Goal: Information Seeking & Learning: Learn about a topic

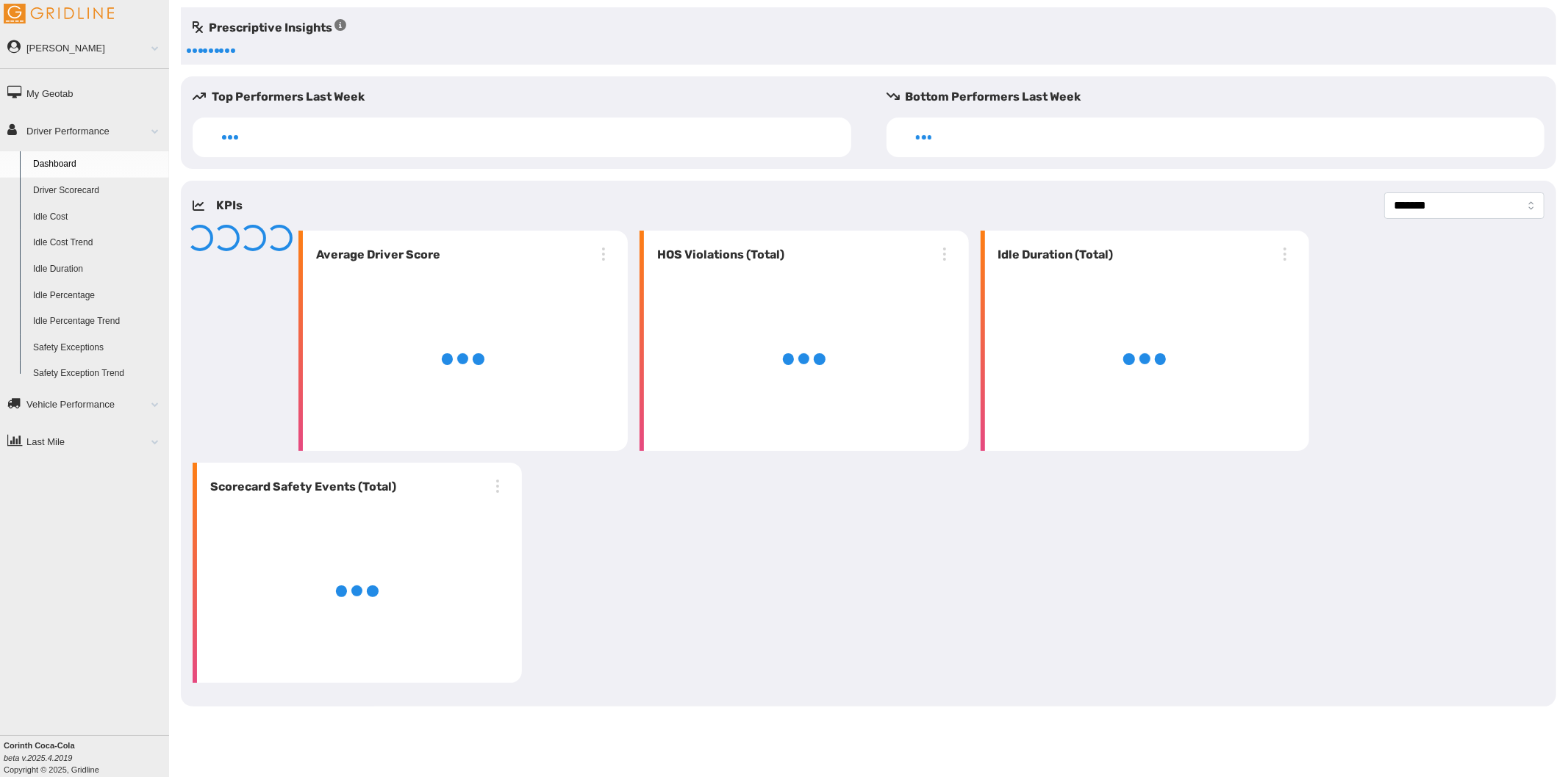
select select "**********"
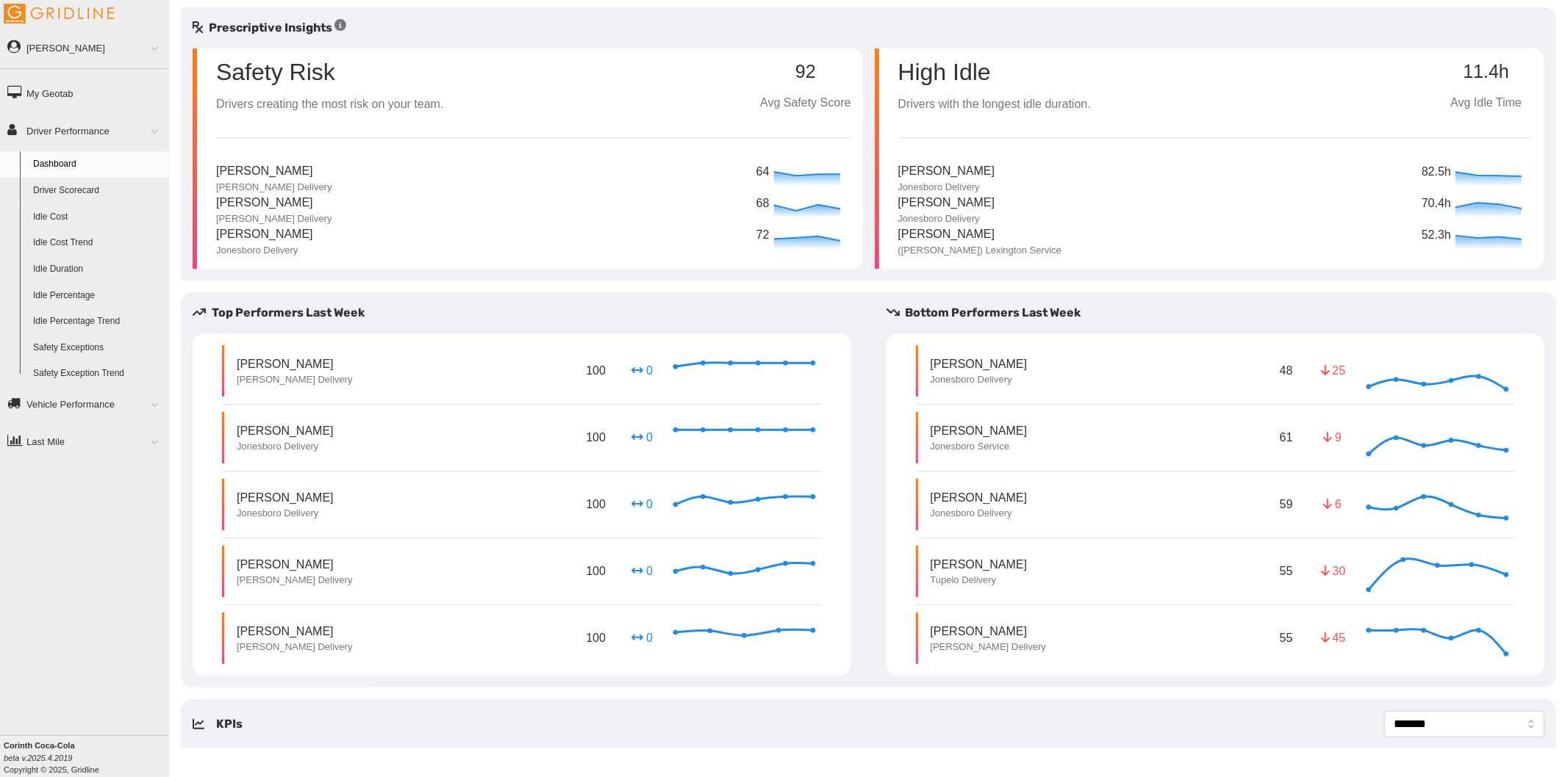
click at [64, 184] on link "Driver Scorecard" at bounding box center [97, 191] width 143 height 26
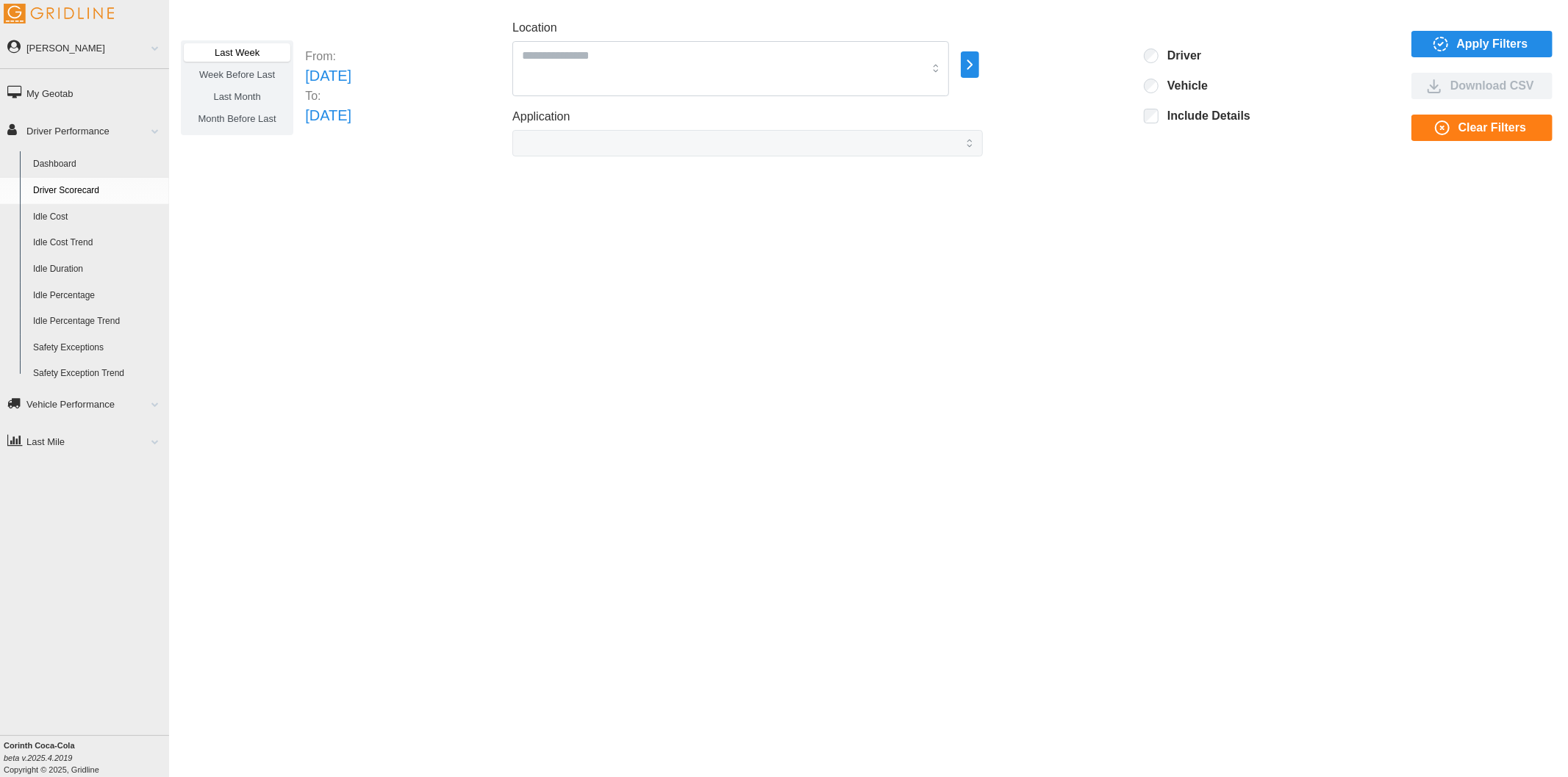
click at [978, 73] on icon "button" at bounding box center [970, 64] width 17 height 18
click at [1077, 66] on div "All Vehicles" at bounding box center [1094, 66] width 67 height 15
click at [1092, 66] on div "Jackson" at bounding box center [1126, 66] width 97 height 15
click at [1083, 84] on div at bounding box center [1084, 87] width 12 height 12
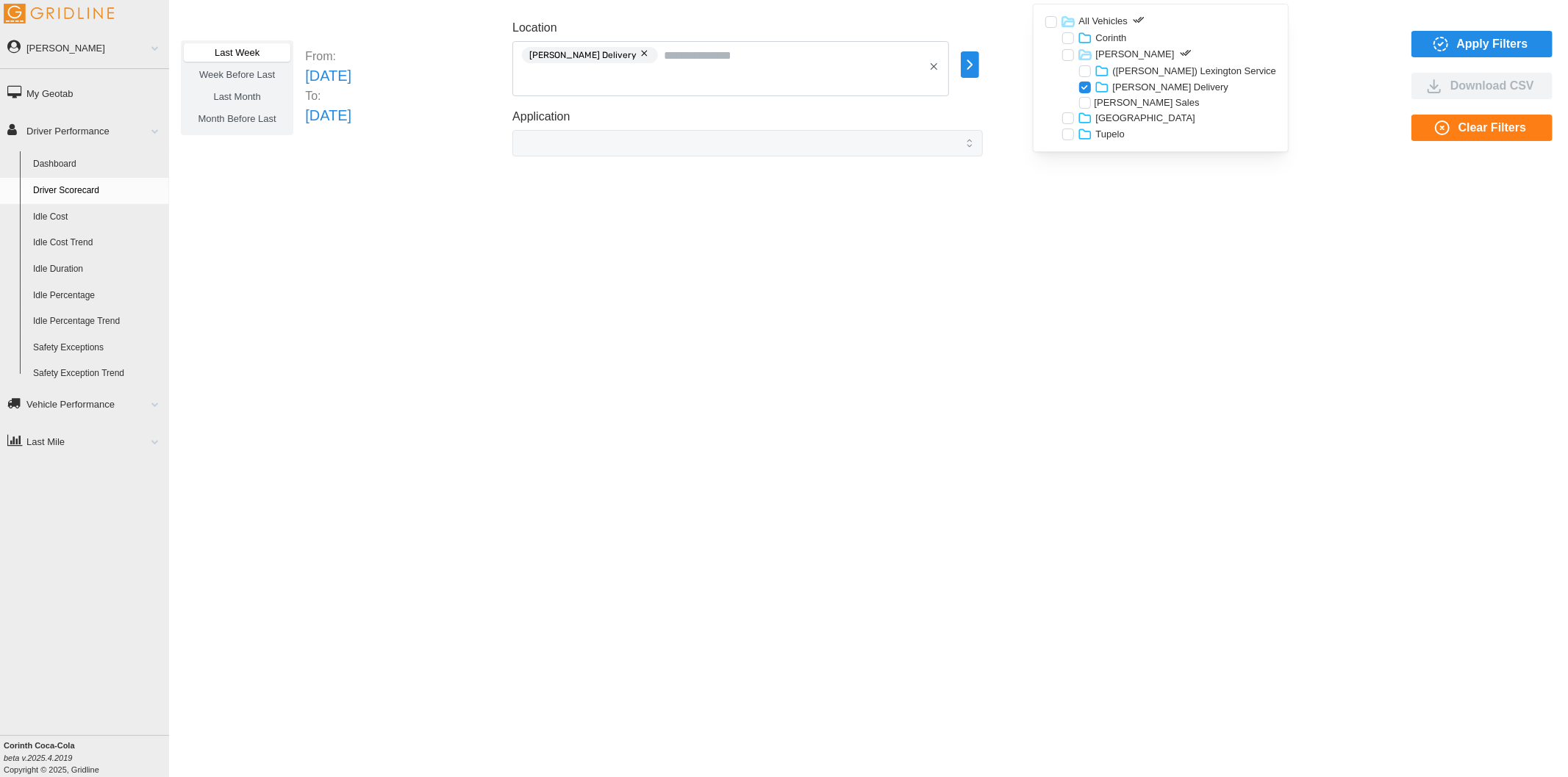
click at [1084, 103] on div at bounding box center [1084, 103] width 12 height 12
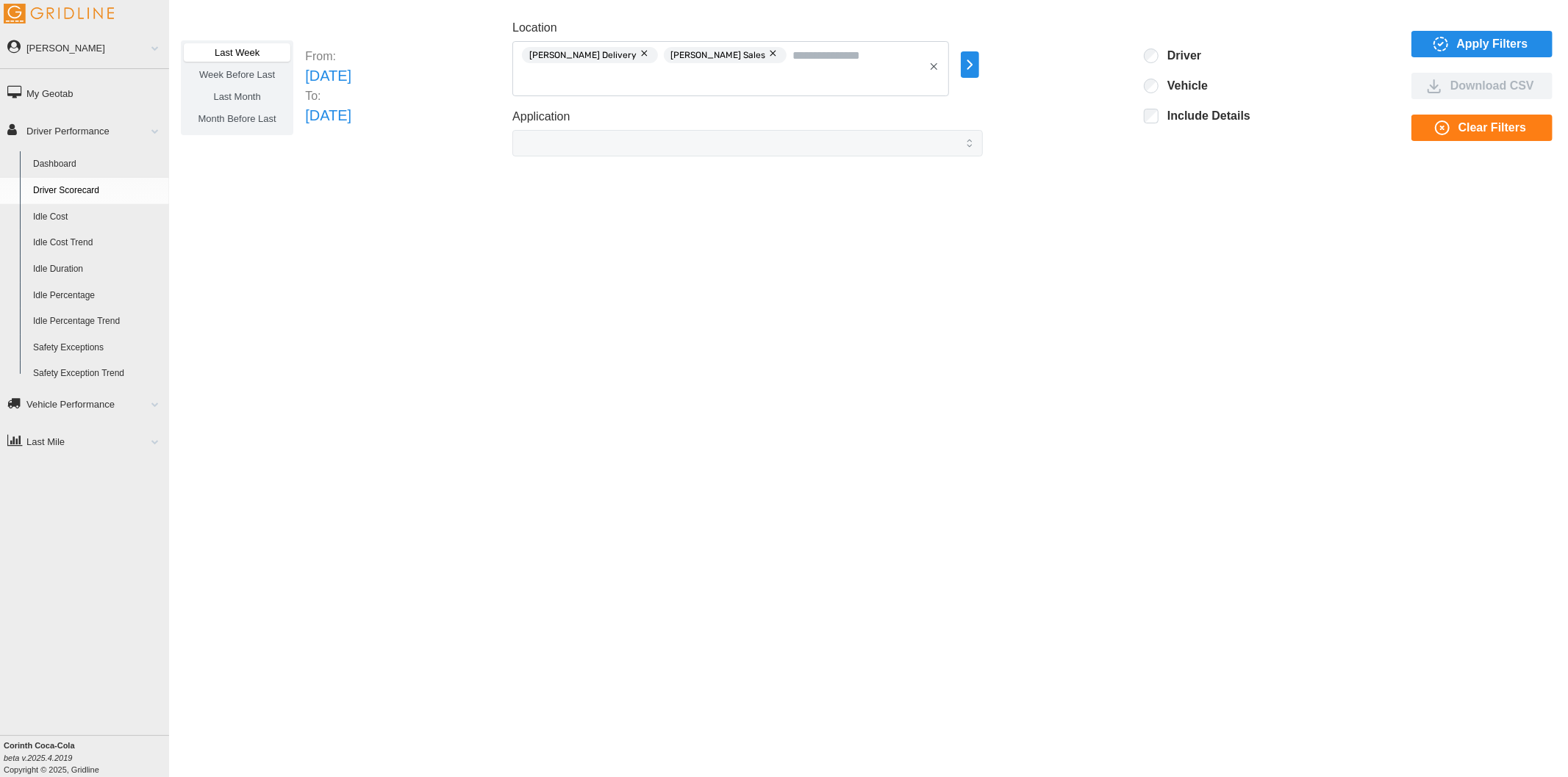
click at [1347, 49] on div "Last Week Week Before Last Last Month Month Before Last From: Sun Aug 31 2025 T…" at bounding box center [869, 88] width 1376 height 137
click at [1467, 41] on span "Apply Filters" at bounding box center [1492, 44] width 71 height 25
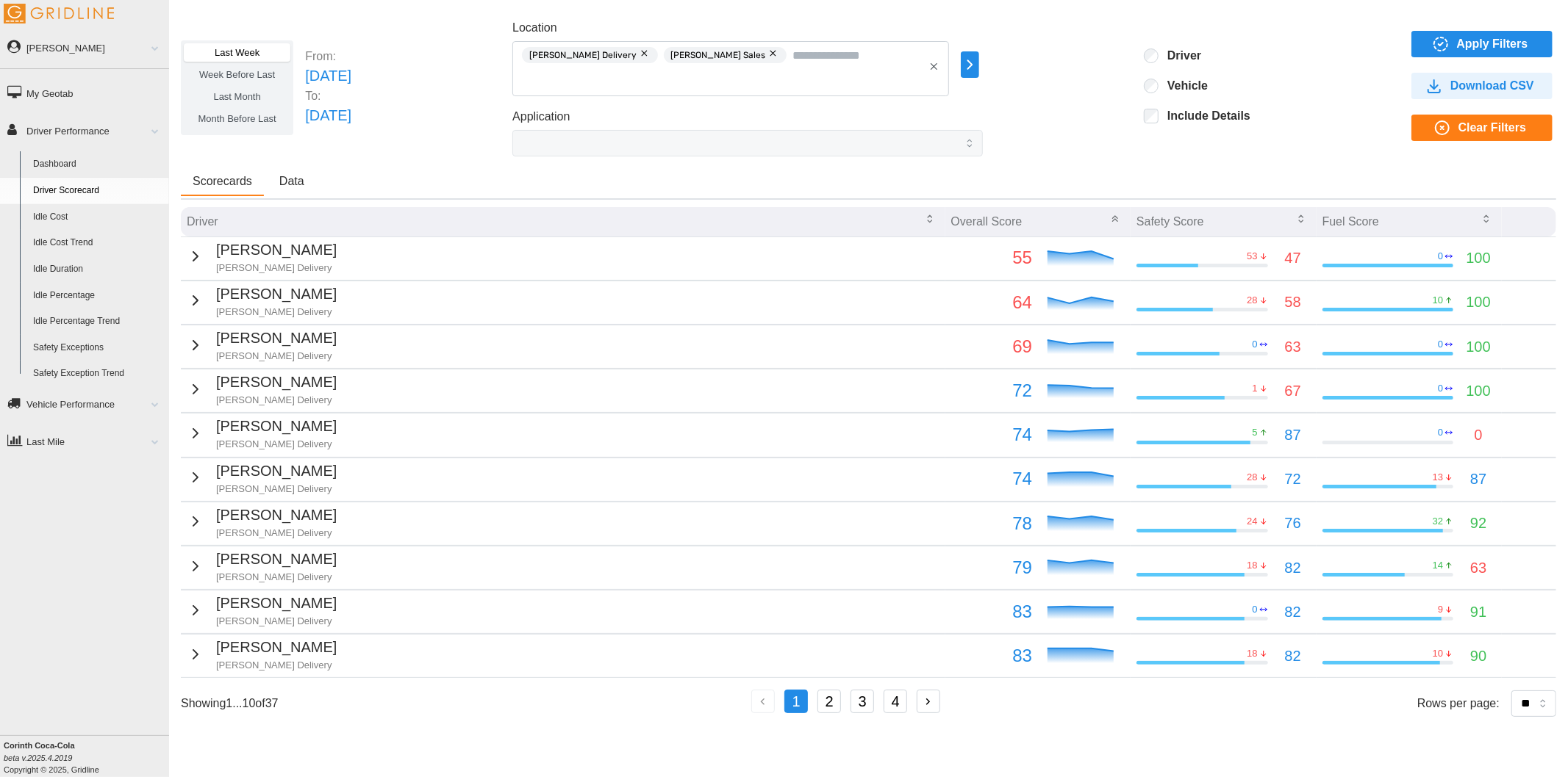
click at [194, 260] on icon "button" at bounding box center [196, 256] width 18 height 18
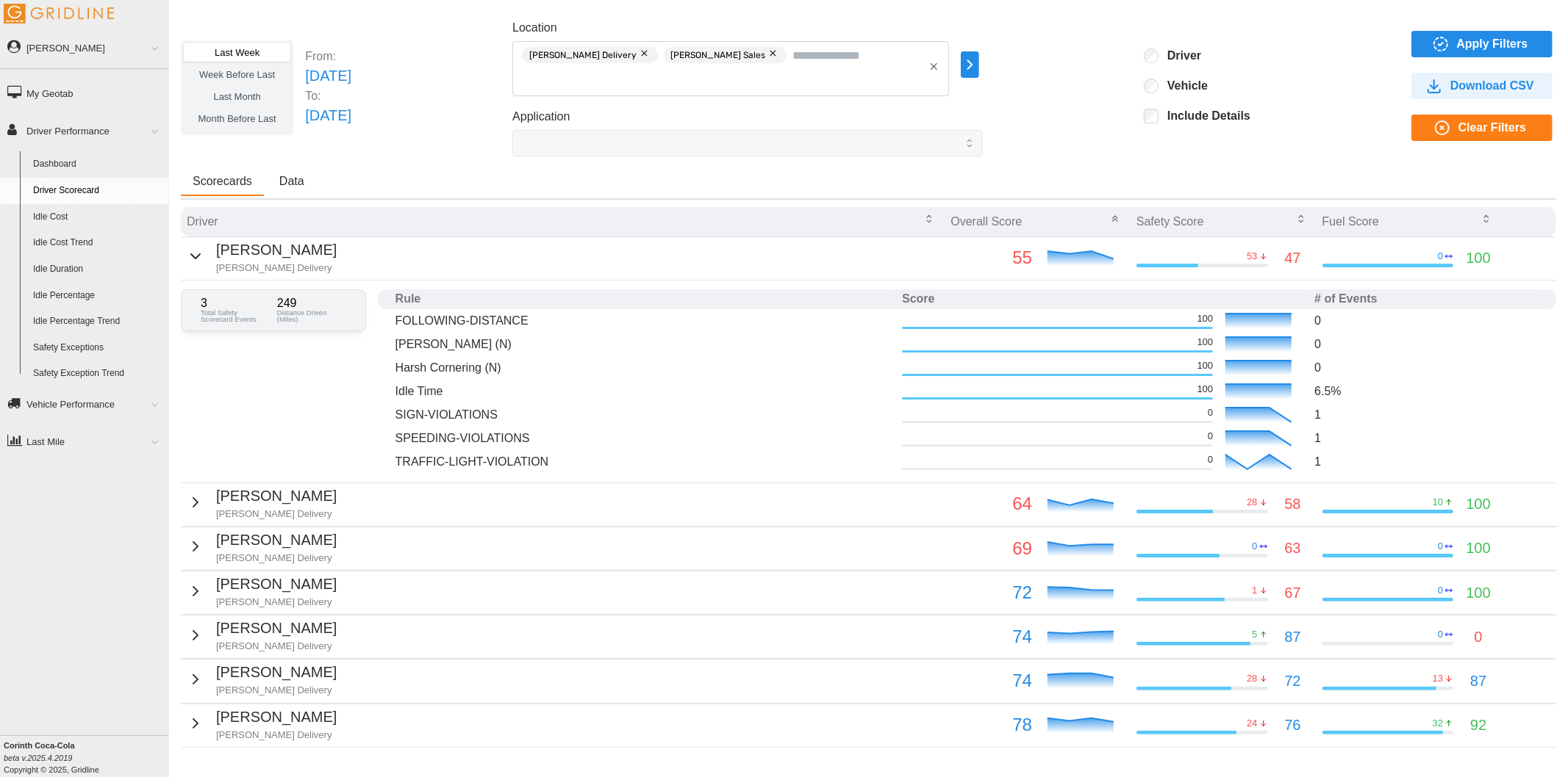
click at [313, 304] on p "249" at bounding box center [311, 303] width 69 height 12
click at [336, 302] on p "249" at bounding box center [311, 303] width 69 height 12
click at [200, 263] on div "Scotty Reeves Jackson Delivery" at bounding box center [262, 256] width 150 height 36
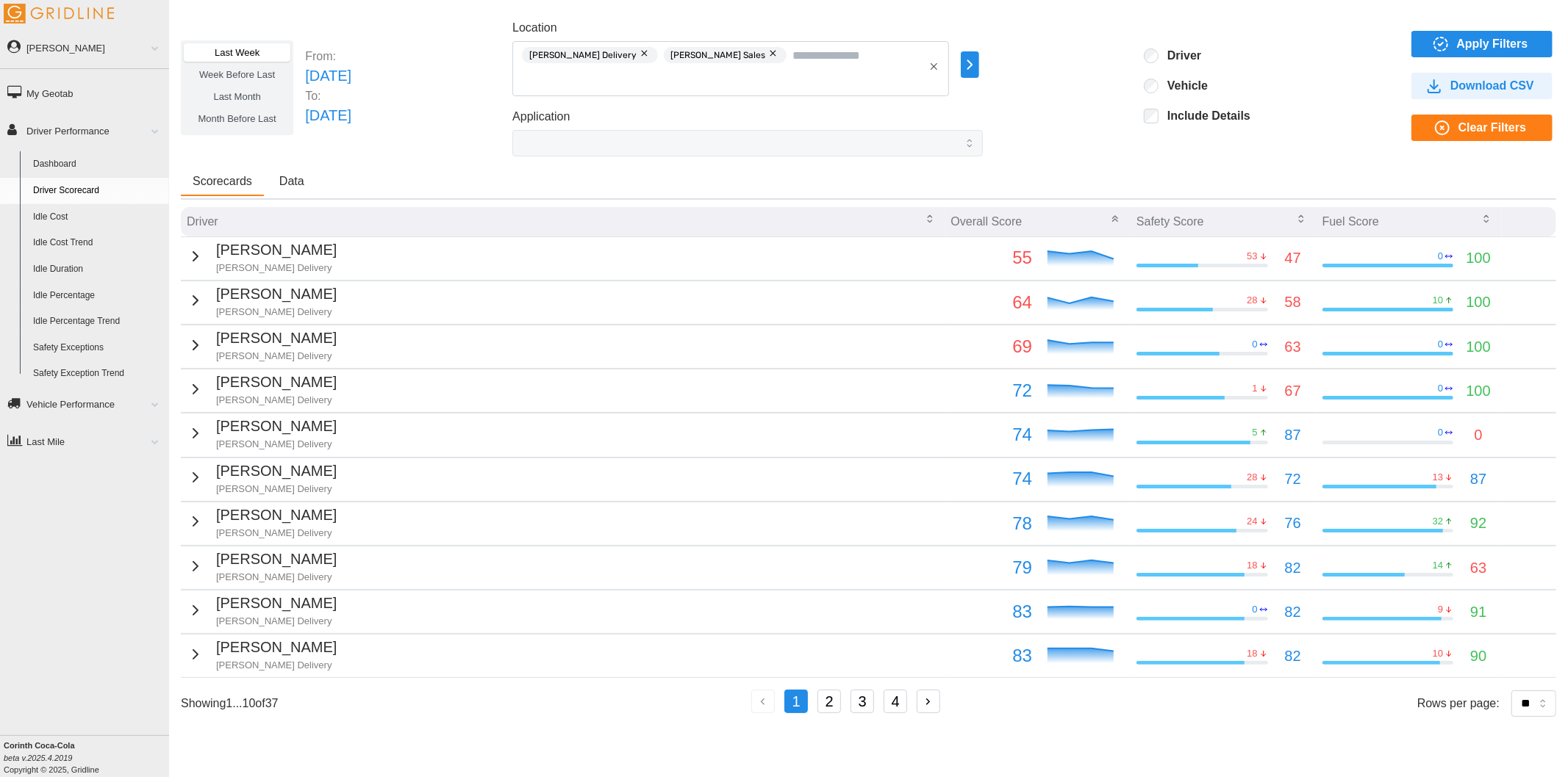
click at [195, 304] on icon "button" at bounding box center [196, 300] width 18 height 18
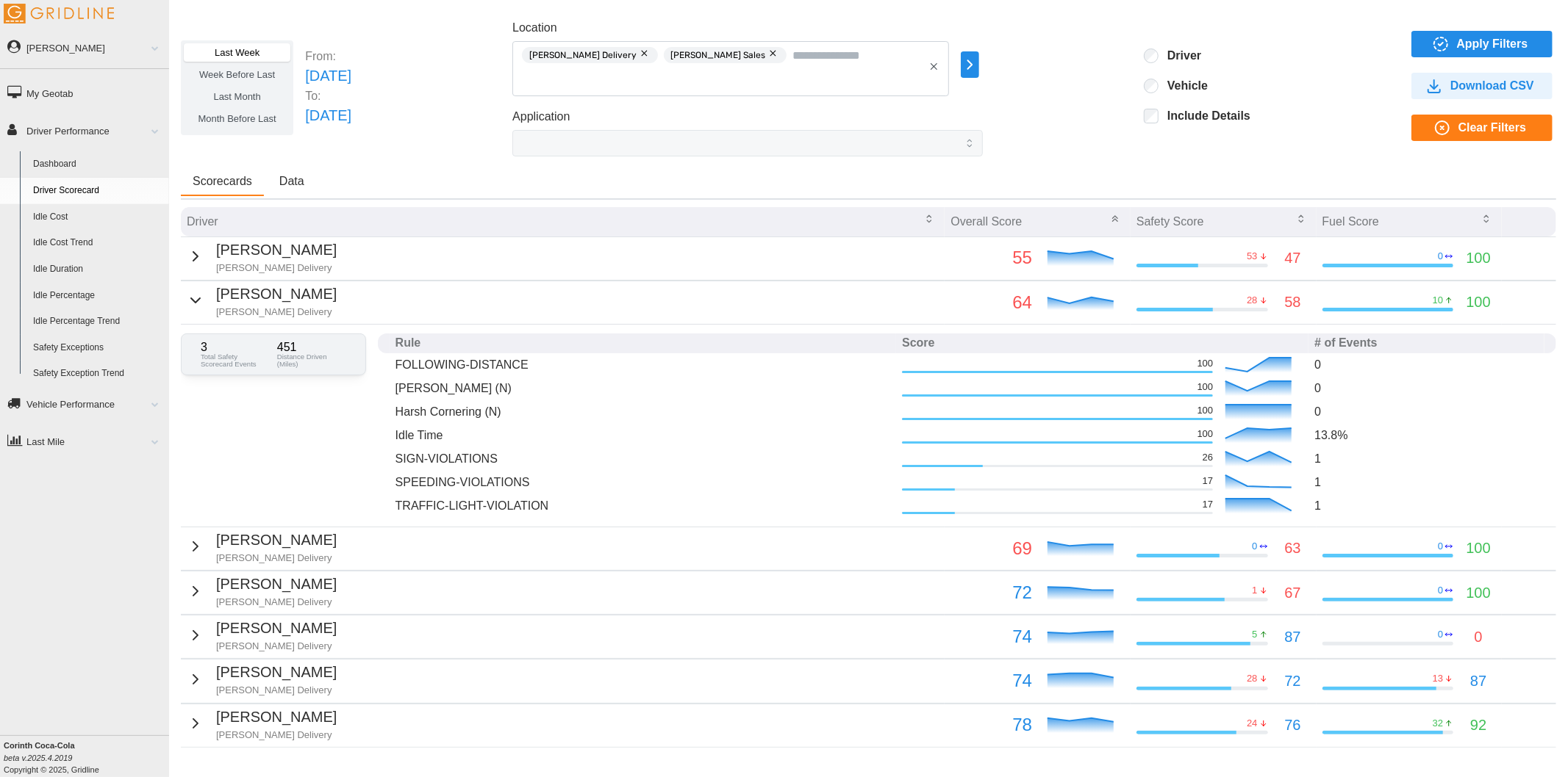
click at [199, 301] on div "Tim Powell Jackson Delivery" at bounding box center [262, 300] width 150 height 36
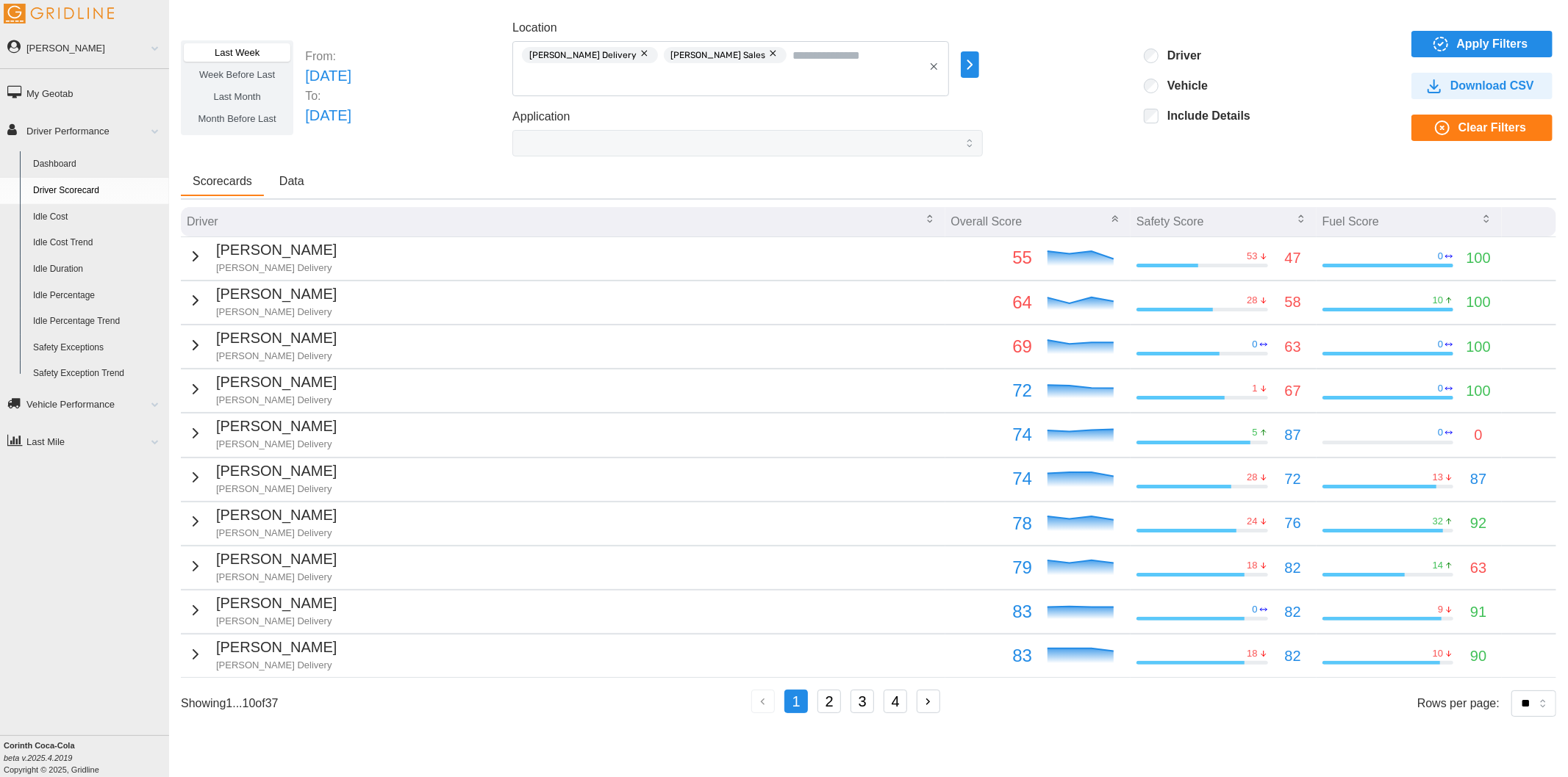
click at [196, 345] on icon "button" at bounding box center [196, 345] width 18 height 18
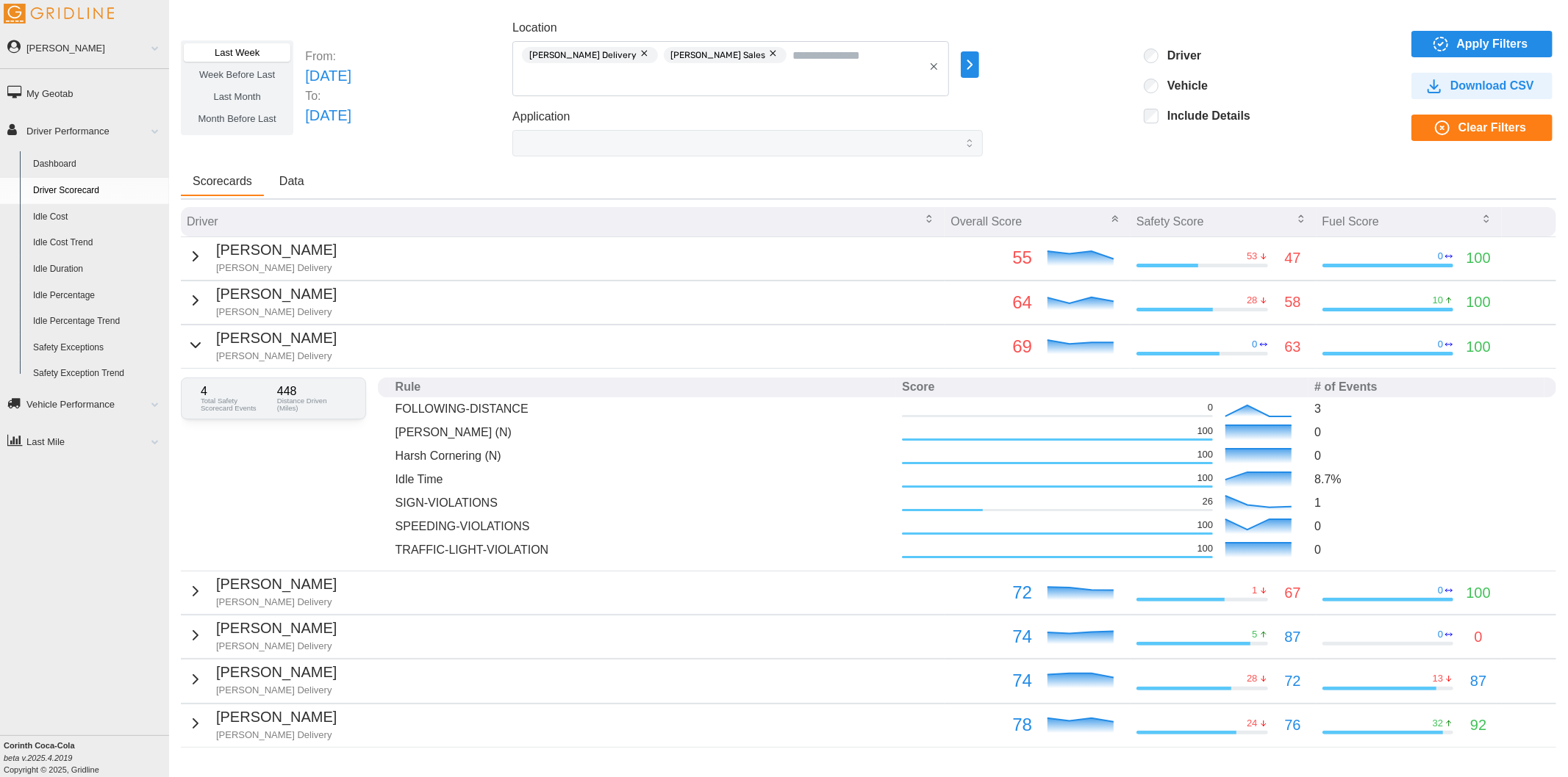
click at [233, 344] on p "[PERSON_NAME]" at bounding box center [277, 338] width 121 height 22
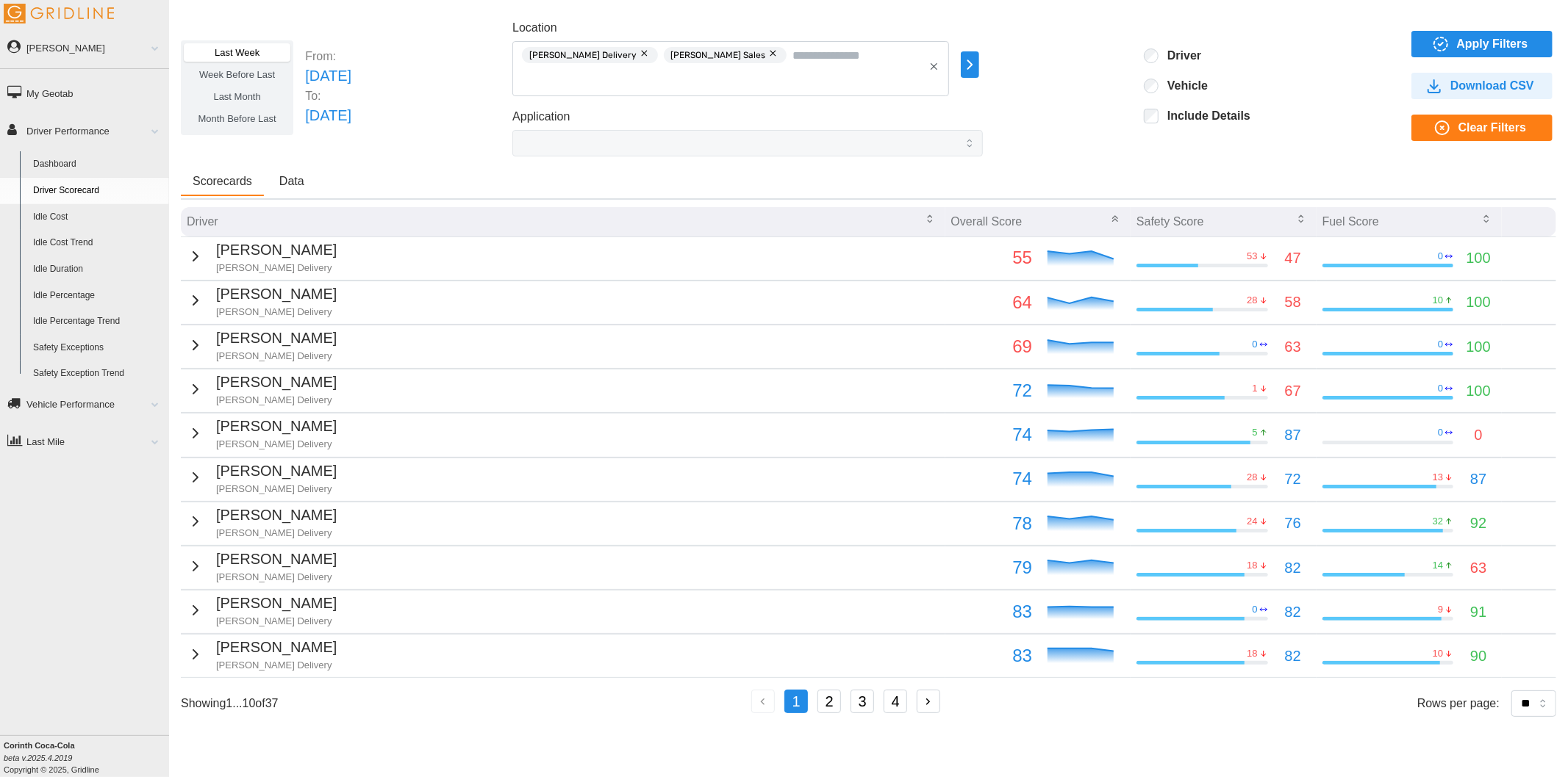
click at [56, 295] on link "Idle Percentage" at bounding box center [97, 296] width 143 height 26
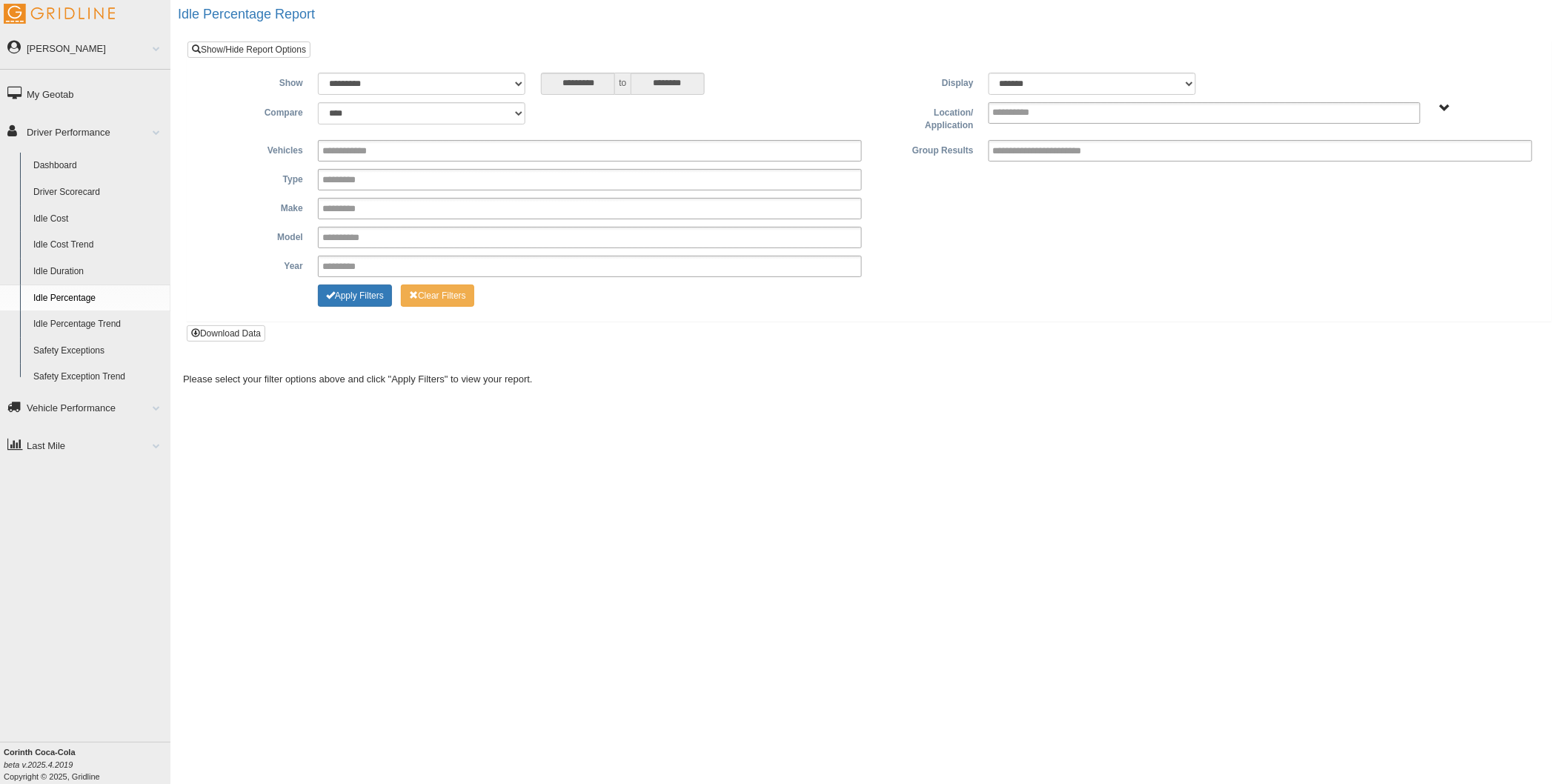
click at [1443, 105] on span "All Vehicles" at bounding box center [1444, 108] width 11 height 11
click at [1418, 159] on button "All Vehicles" at bounding box center [1400, 161] width 63 height 16
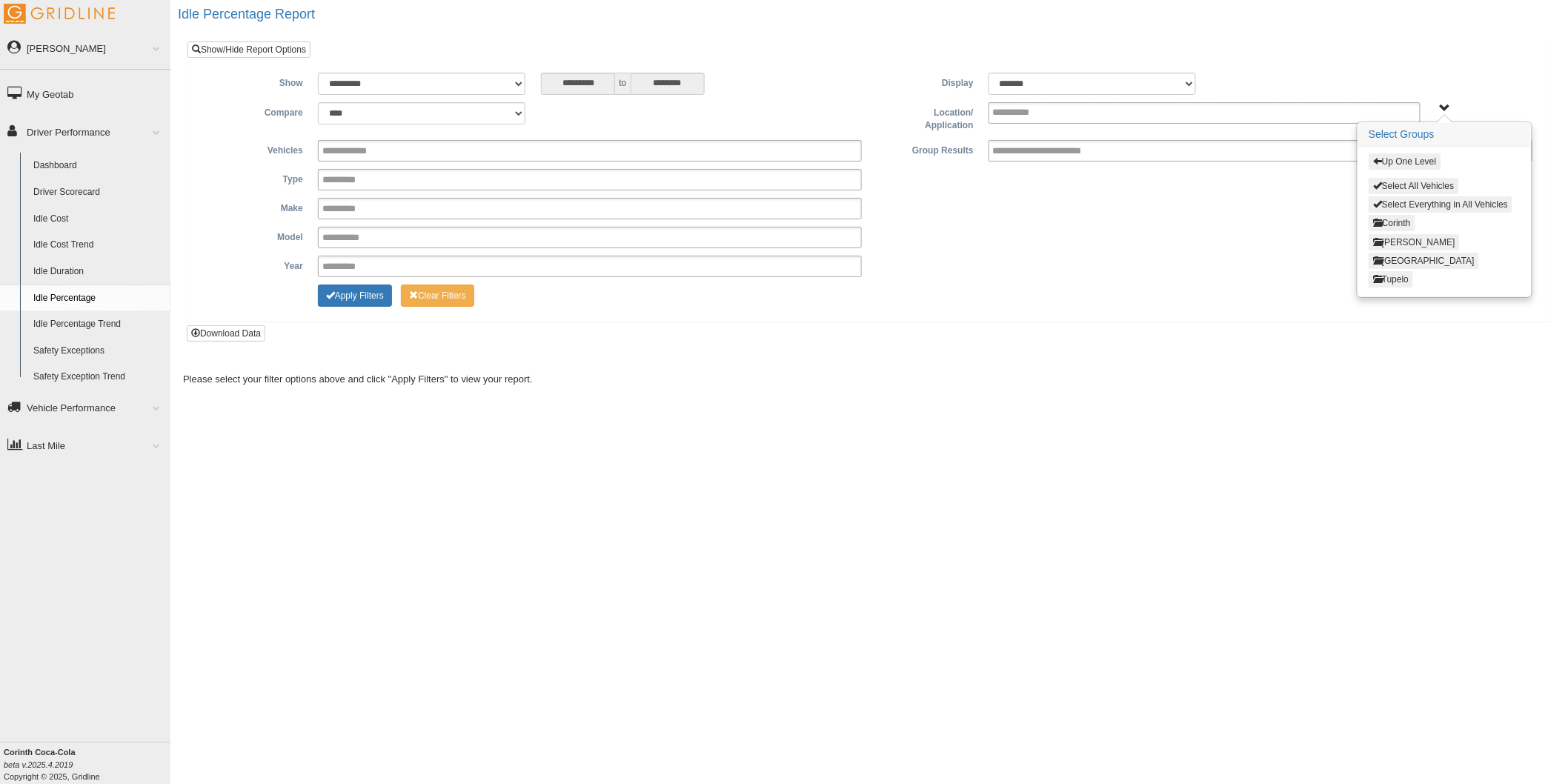
click at [1402, 240] on button "Jackson" at bounding box center [1414, 242] width 91 height 16
click at [1390, 239] on button "[PERSON_NAME] Delivery" at bounding box center [1431, 242] width 125 height 16
click at [1408, 183] on button "Select Jackson Delivery" at bounding box center [1445, 185] width 153 height 16
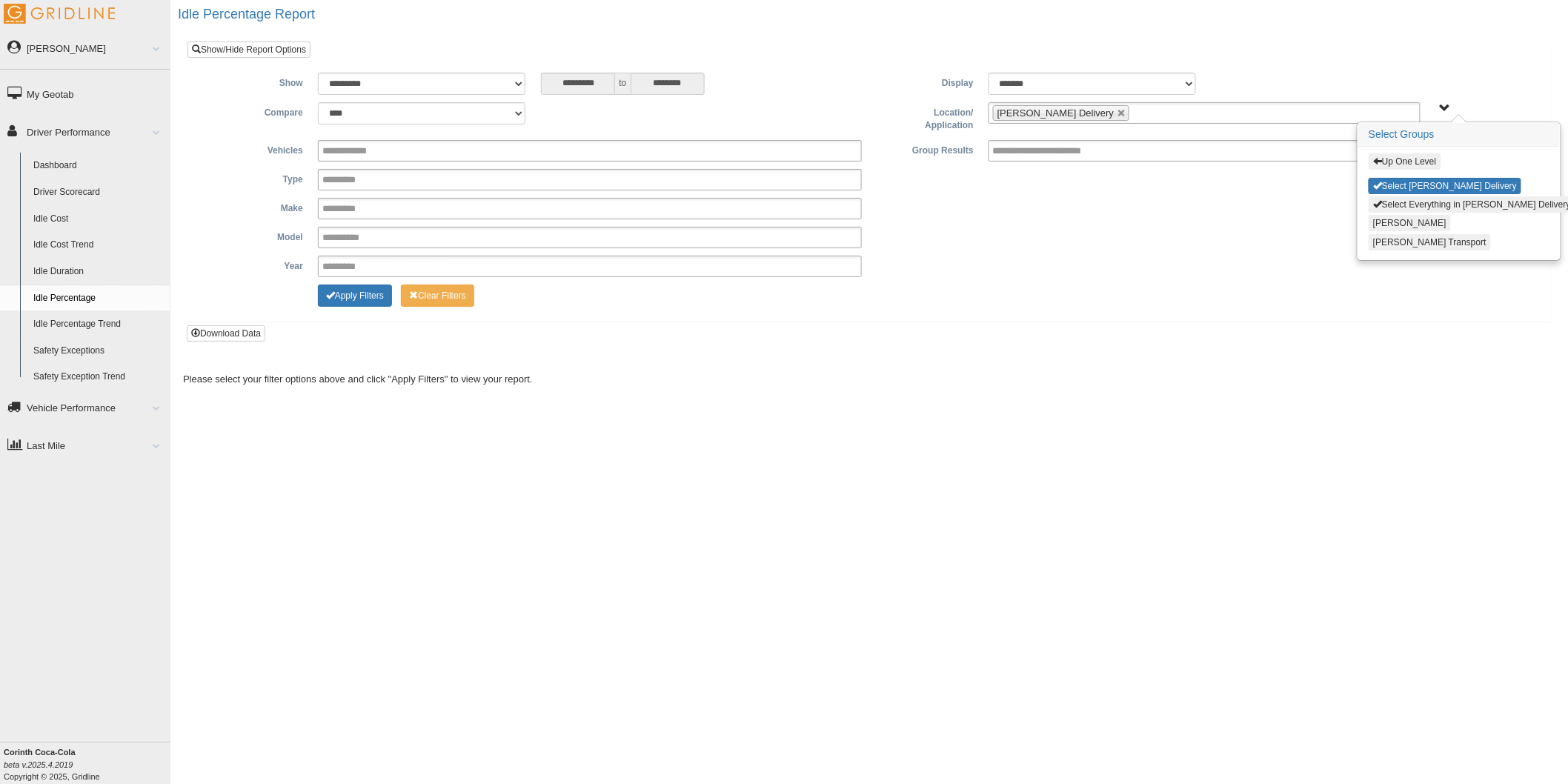
click at [1399, 225] on button "Jackson FS" at bounding box center [1410, 223] width 83 height 16
click at [1394, 238] on button "Jackson Transport" at bounding box center [1429, 242] width 122 height 16
click at [1383, 160] on button "Up One Level" at bounding box center [1404, 161] width 72 height 16
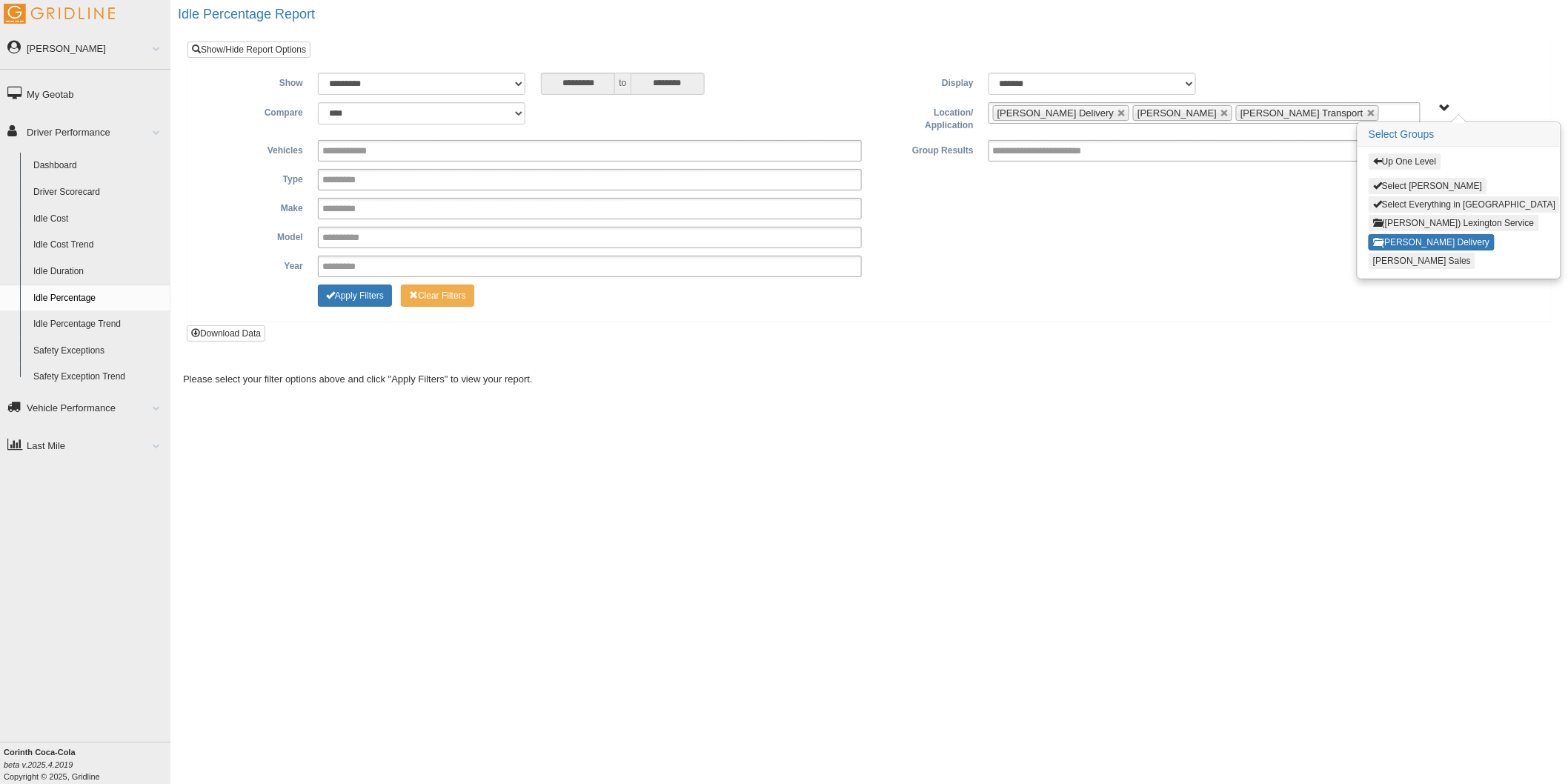
click at [1401, 256] on button "Jackson Sales" at bounding box center [1422, 260] width 107 height 16
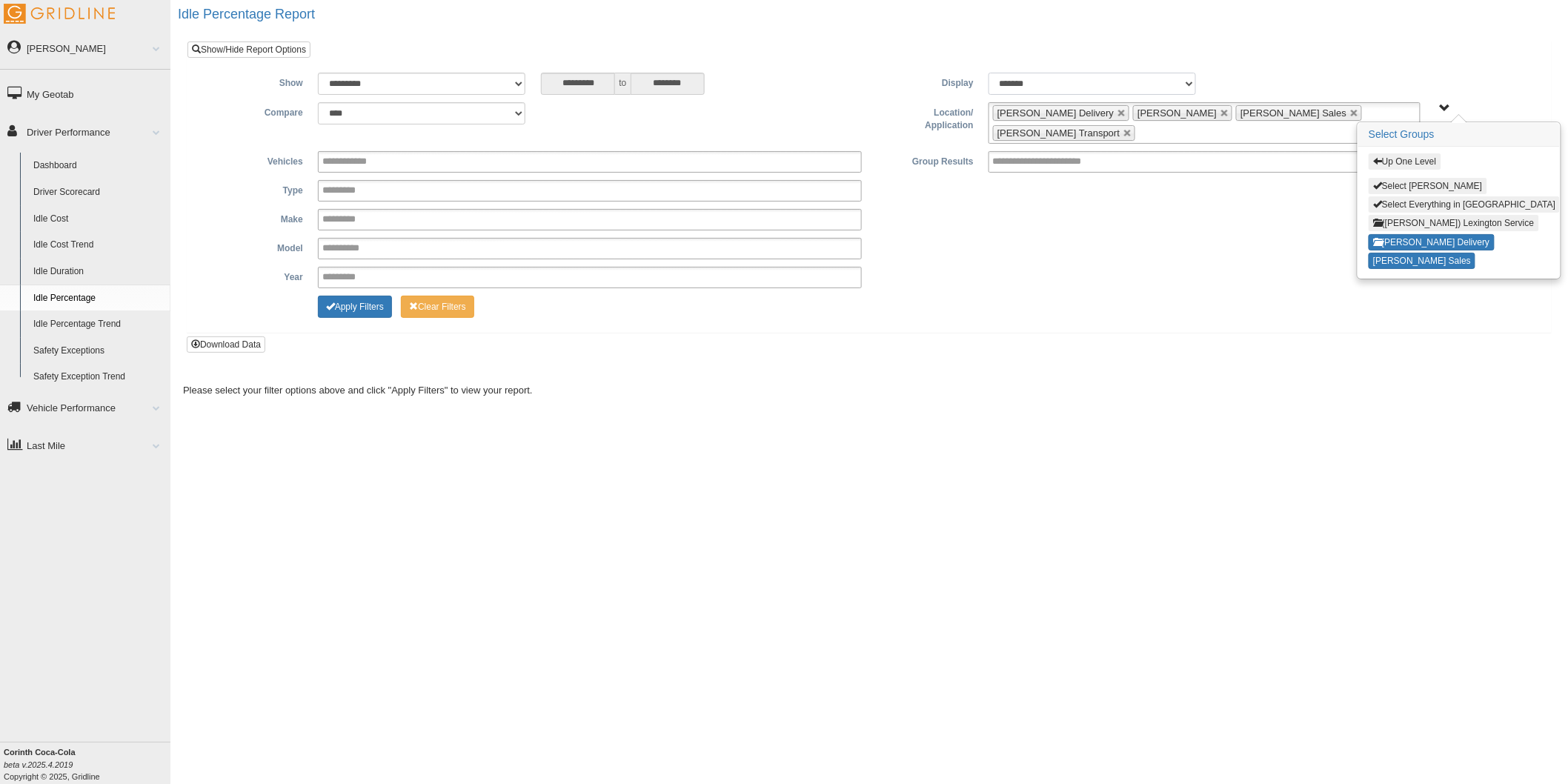
click at [1188, 87] on select "******* ******" at bounding box center [1092, 83] width 207 height 23
select select "**"
click at [988, 72] on select "******* ******" at bounding box center [1092, 83] width 207 height 23
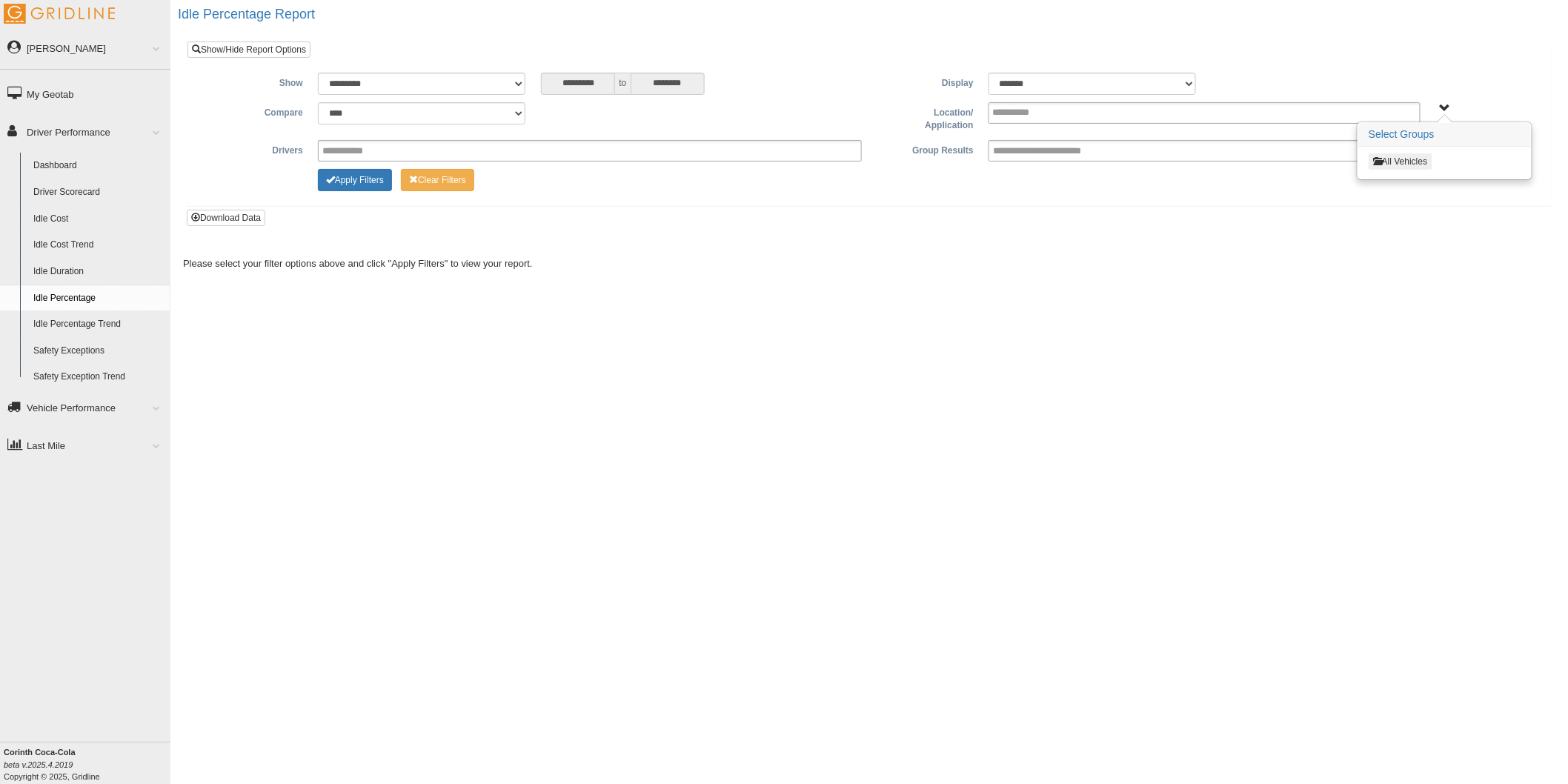
click at [1412, 160] on button "All Vehicles" at bounding box center [1400, 161] width 63 height 16
click at [1396, 240] on button "Jackson" at bounding box center [1414, 242] width 91 height 16
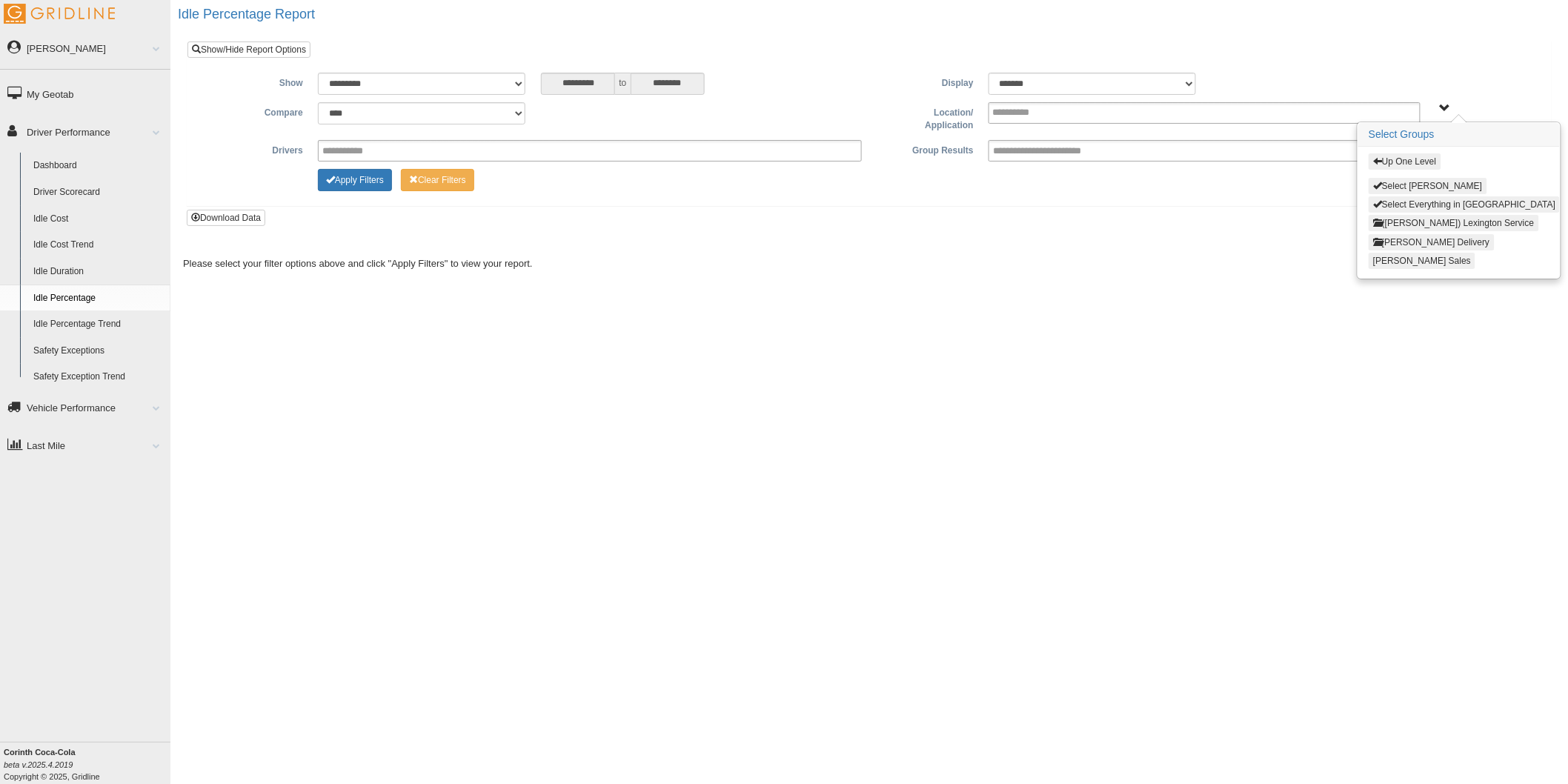
click at [1397, 238] on button "[PERSON_NAME] Delivery" at bounding box center [1431, 242] width 125 height 16
click at [1402, 183] on button "Select Jackson Delivery" at bounding box center [1445, 185] width 153 height 16
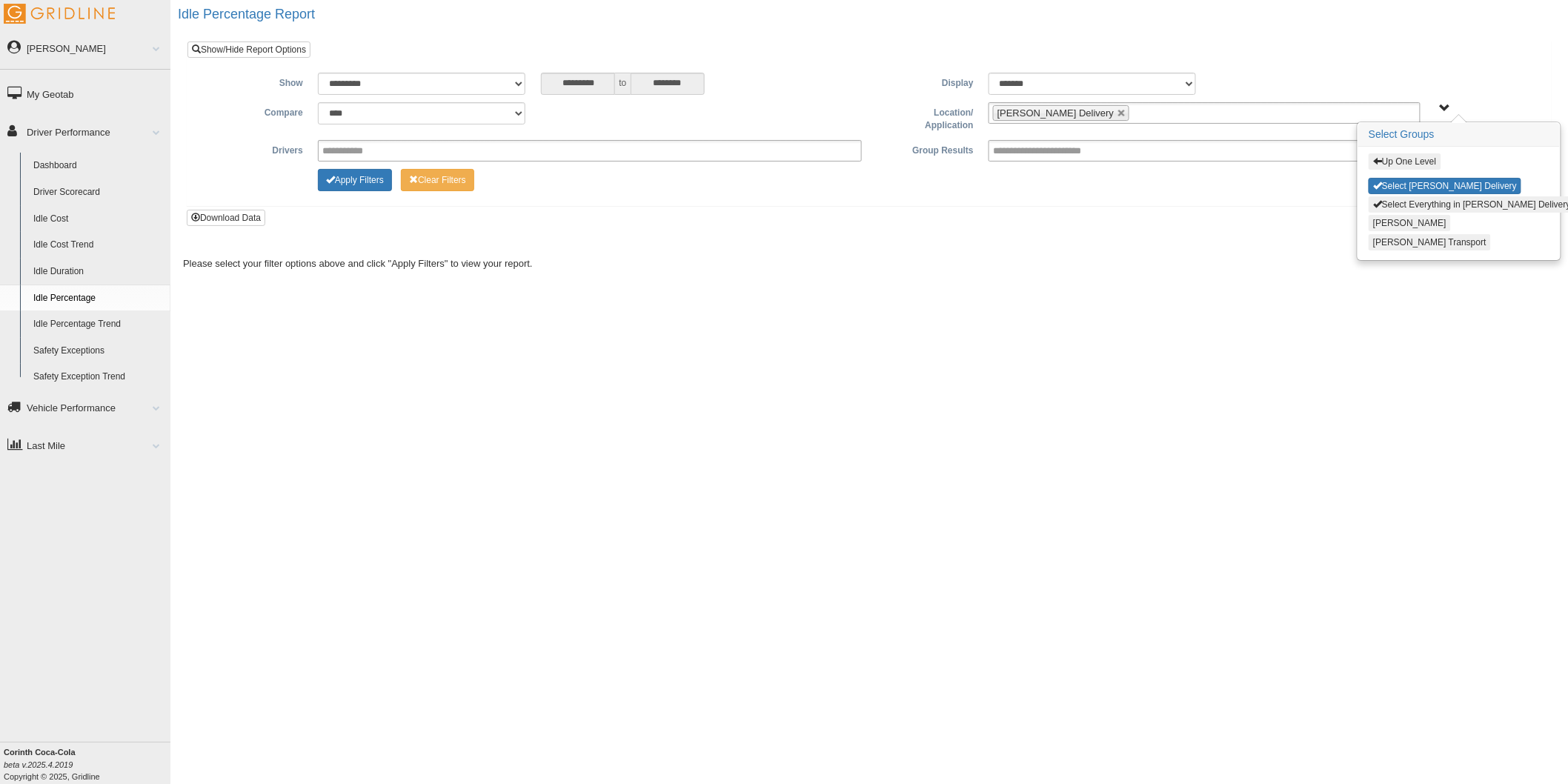
click at [1403, 218] on button "Jackson FS" at bounding box center [1410, 223] width 83 height 16
click at [1404, 241] on button "Jackson Transport" at bounding box center [1429, 242] width 122 height 16
click at [1388, 159] on button "Up One Level" at bounding box center [1404, 161] width 72 height 16
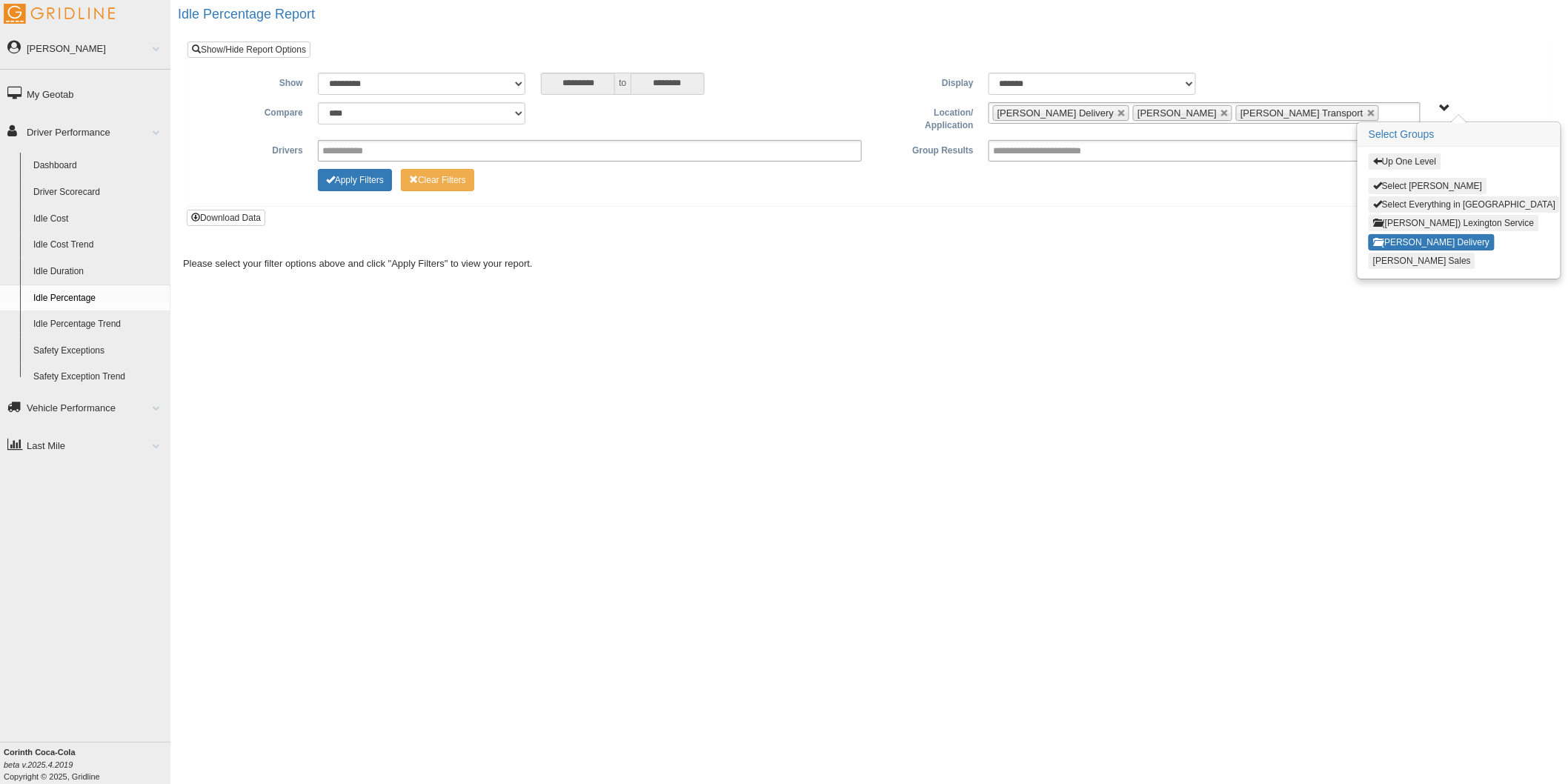
click at [1399, 256] on button "Jackson Sales" at bounding box center [1422, 260] width 107 height 16
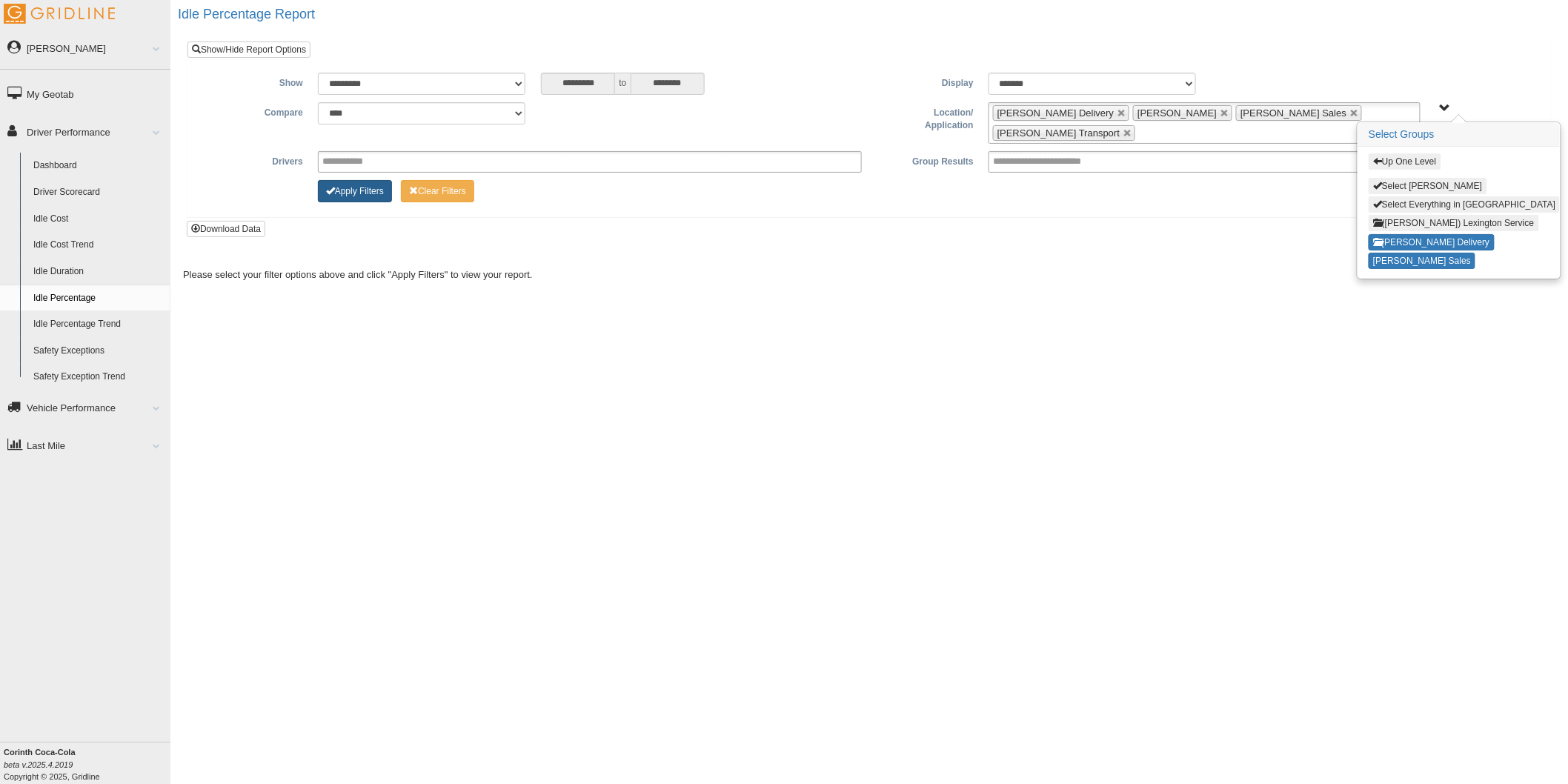
click at [359, 185] on button "Apply Filters" at bounding box center [354, 191] width 74 height 23
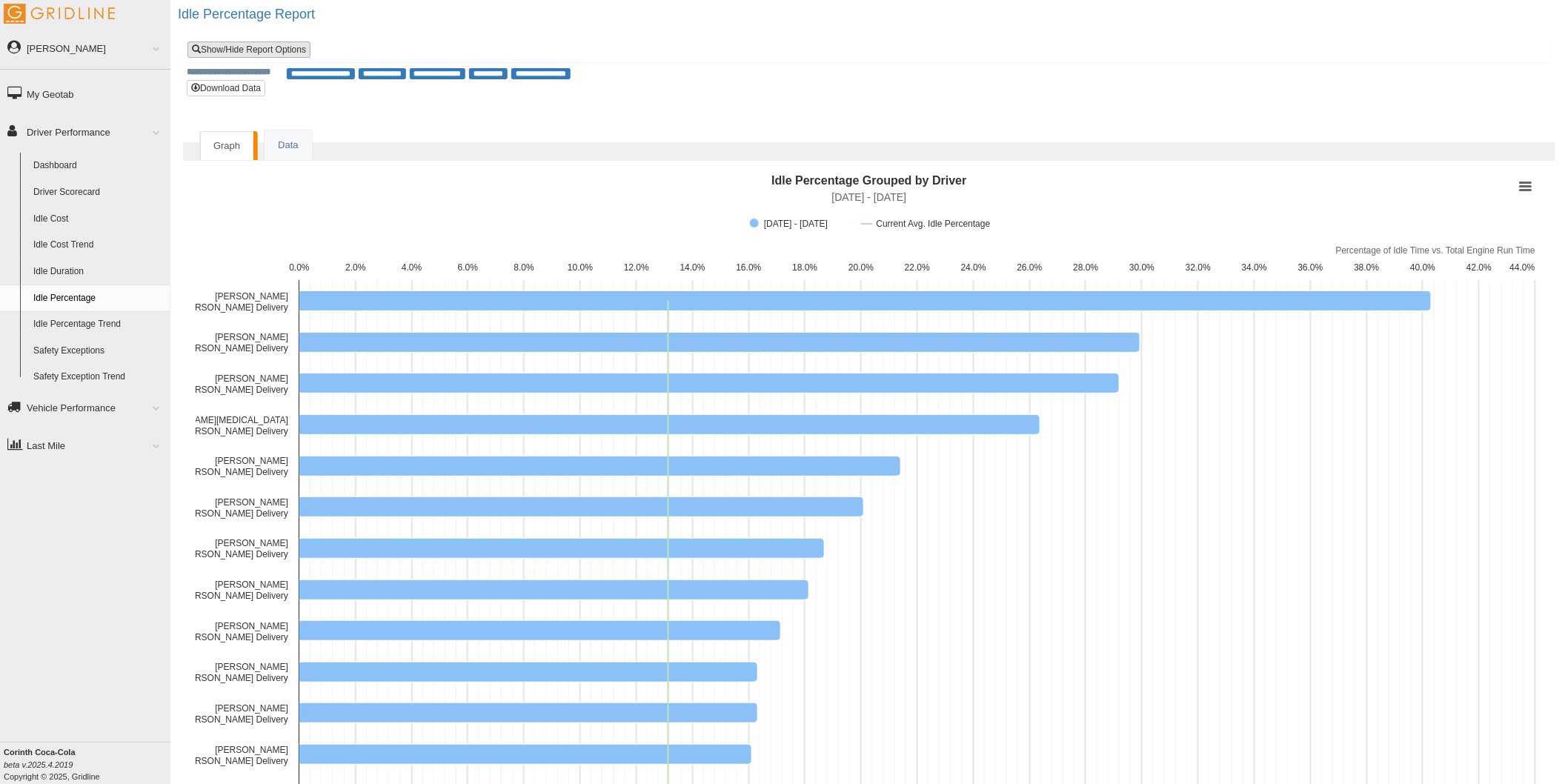
click at [252, 43] on link "Show/Hide Report Options" at bounding box center [249, 49] width 123 height 16
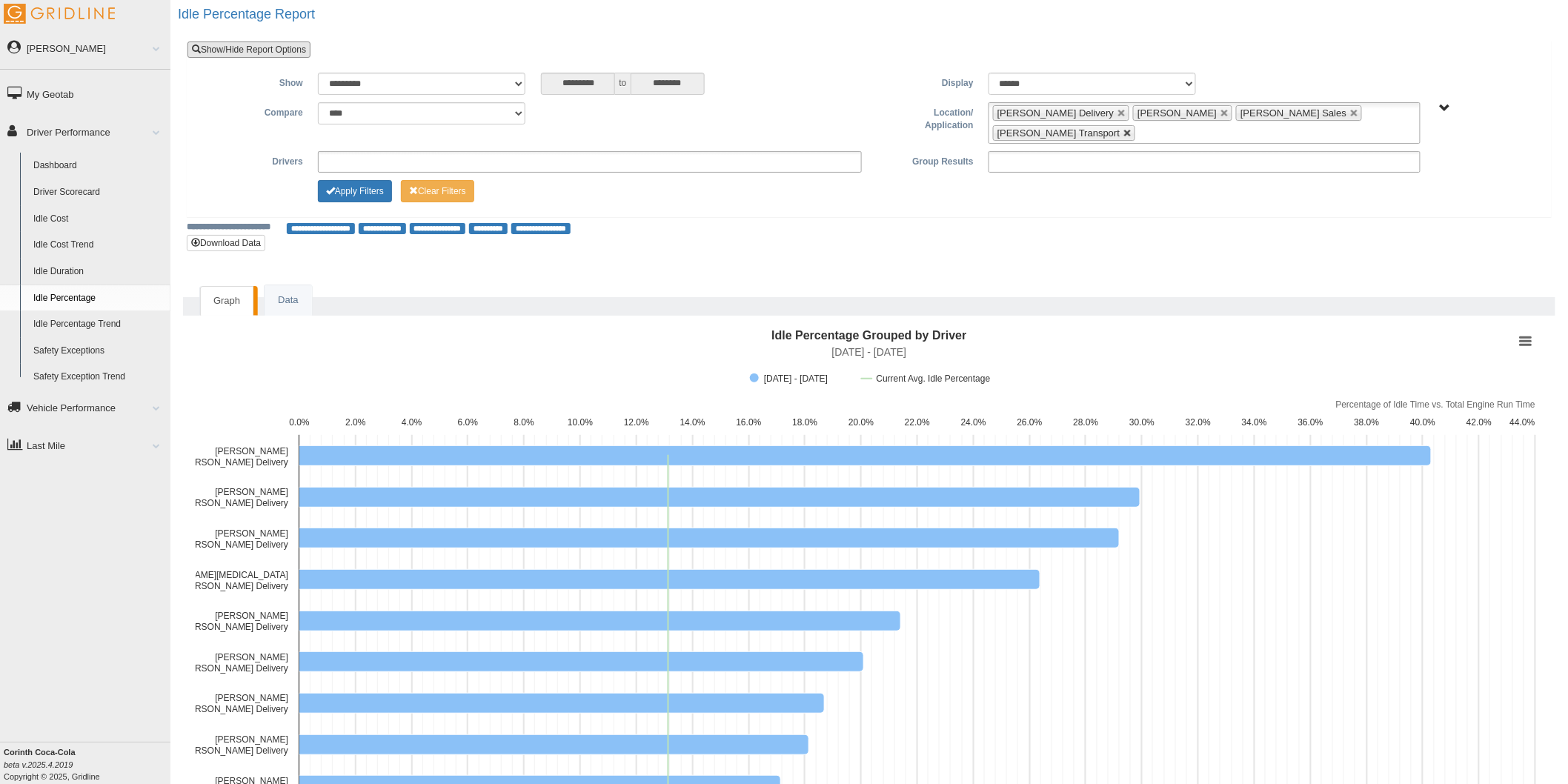
click at [1132, 129] on link at bounding box center [1127, 133] width 9 height 9
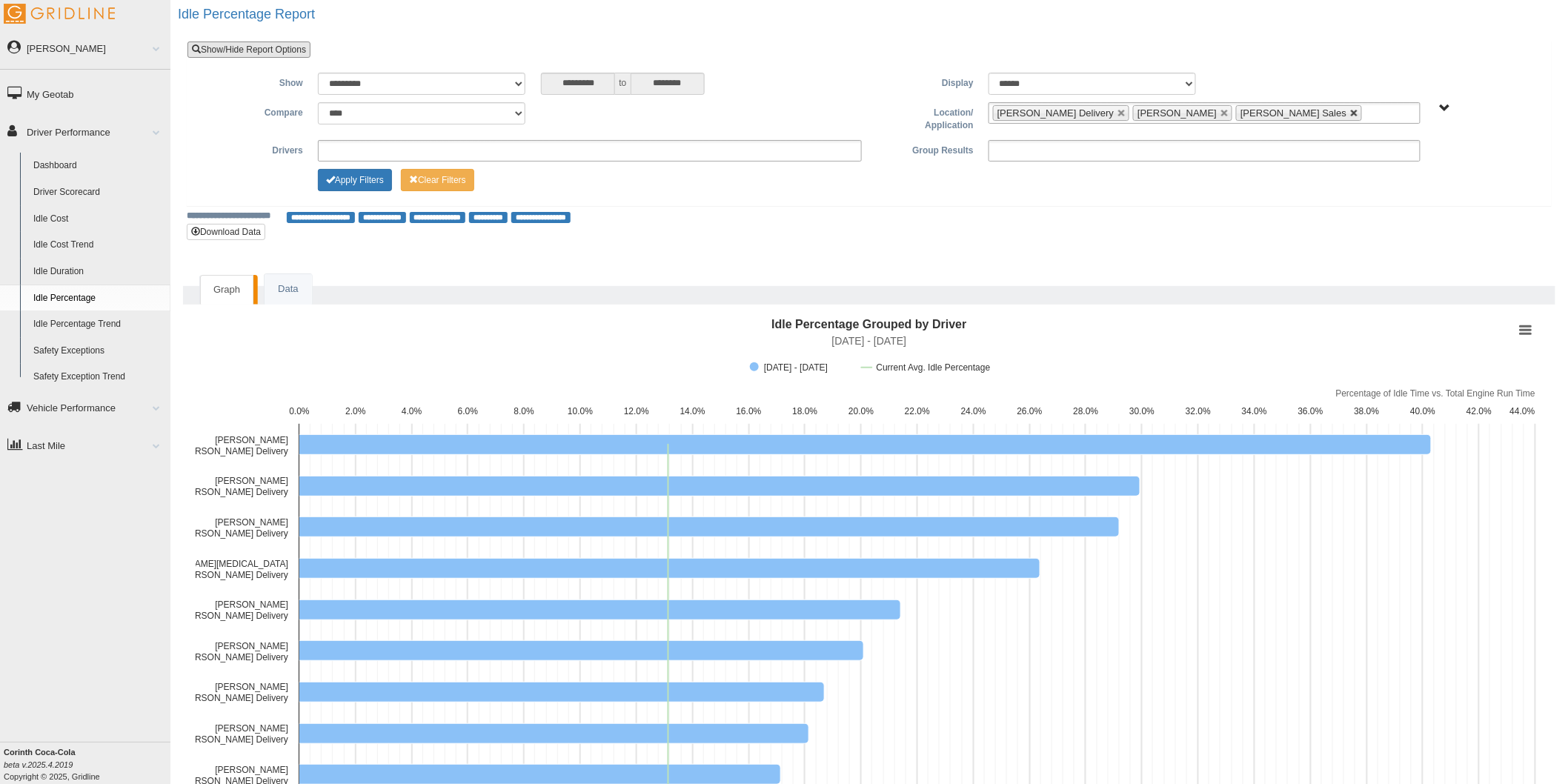
click at [1350, 109] on link at bounding box center [1354, 113] width 9 height 9
click at [1221, 115] on link at bounding box center [1224, 113] width 9 height 9
click at [1117, 109] on link at bounding box center [1121, 113] width 9 height 9
type input "**********"
click at [522, 109] on select "**********" at bounding box center [421, 113] width 207 height 23
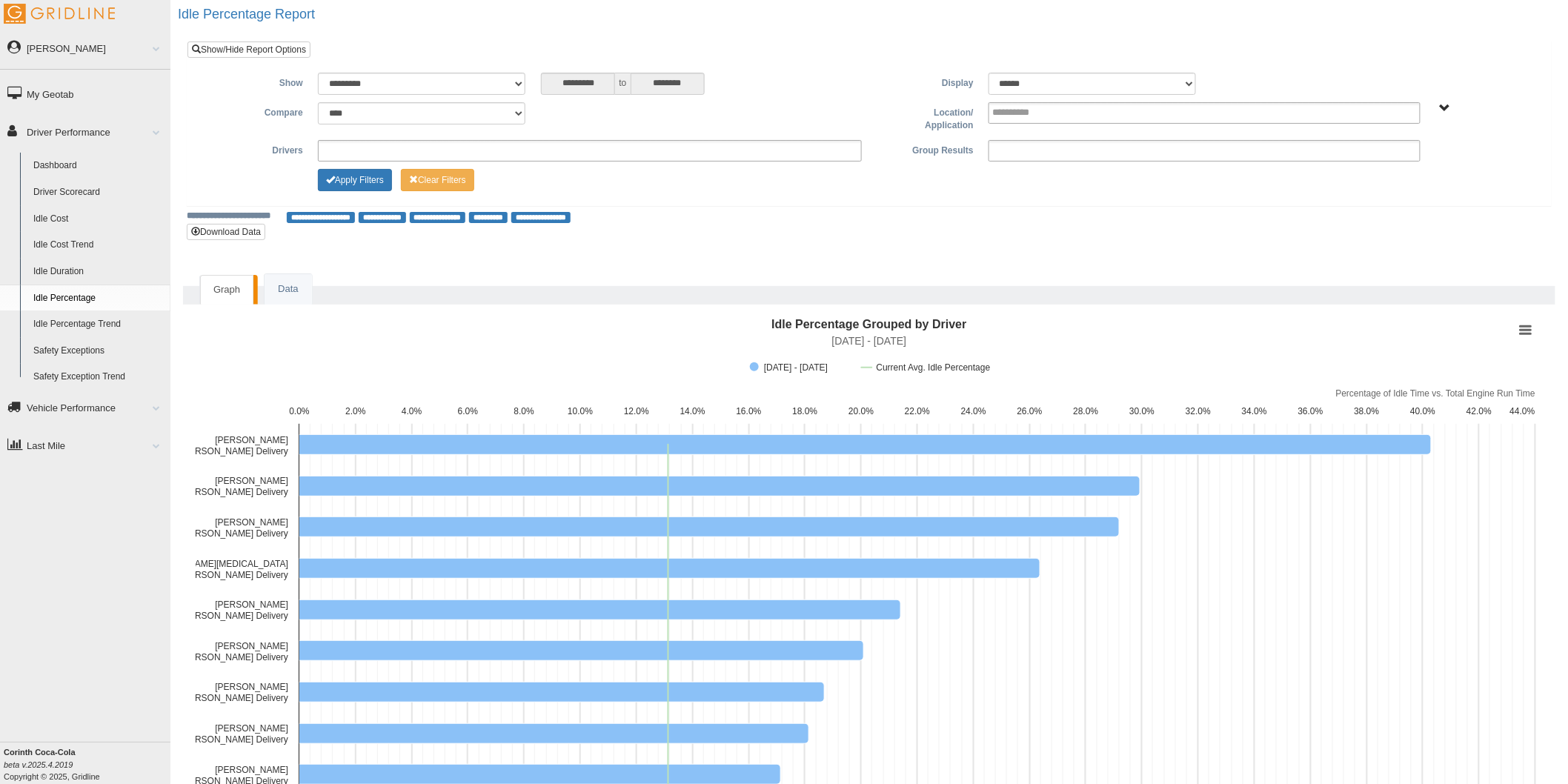
click at [558, 115] on div "**********" at bounding box center [869, 117] width 1341 height 30
click at [67, 192] on link "Driver Scorecard" at bounding box center [98, 192] width 144 height 26
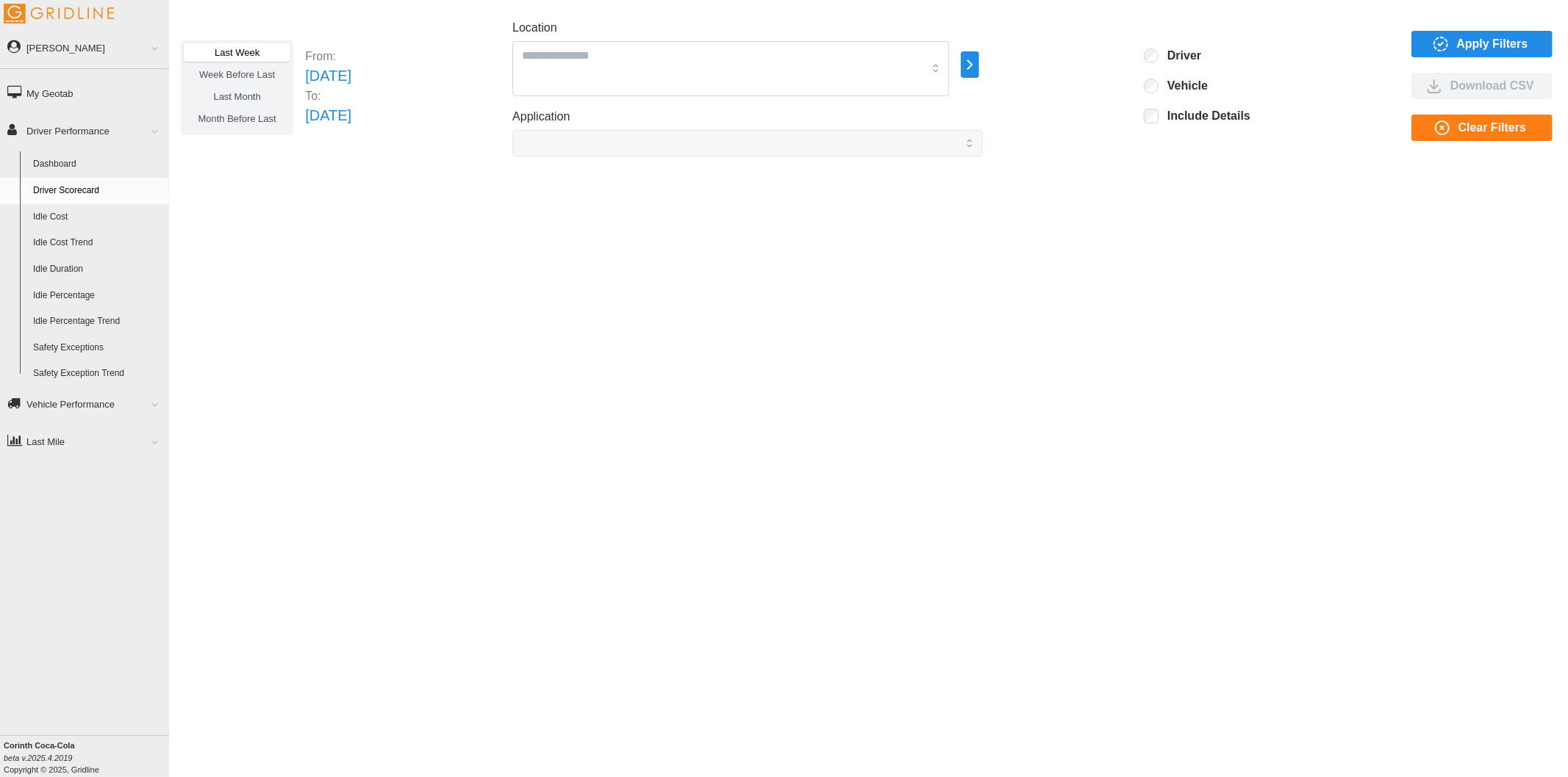
click at [1464, 49] on span "Apply Filters" at bounding box center [1492, 44] width 71 height 25
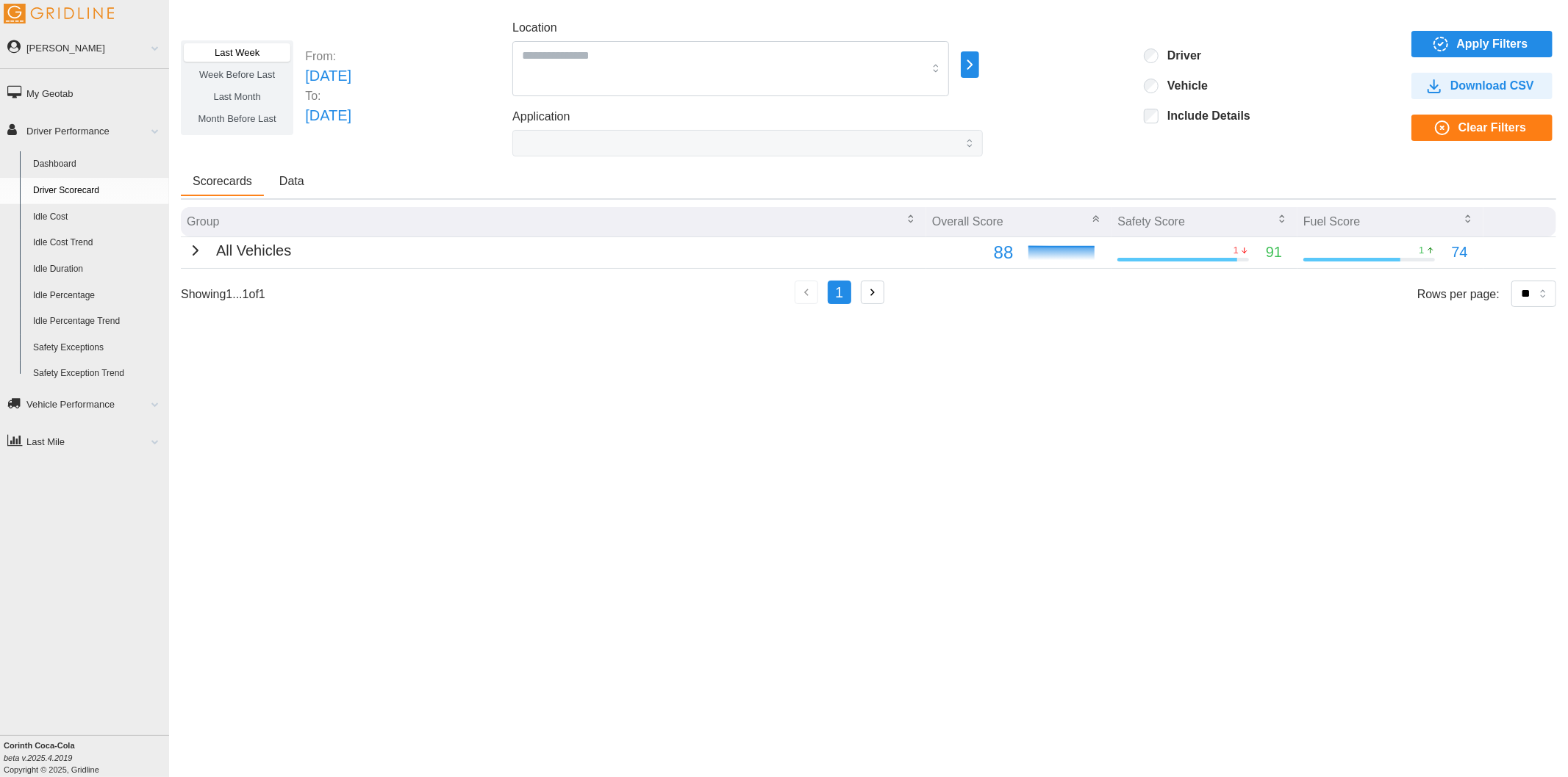
click at [193, 251] on icon "button" at bounding box center [196, 250] width 18 height 18
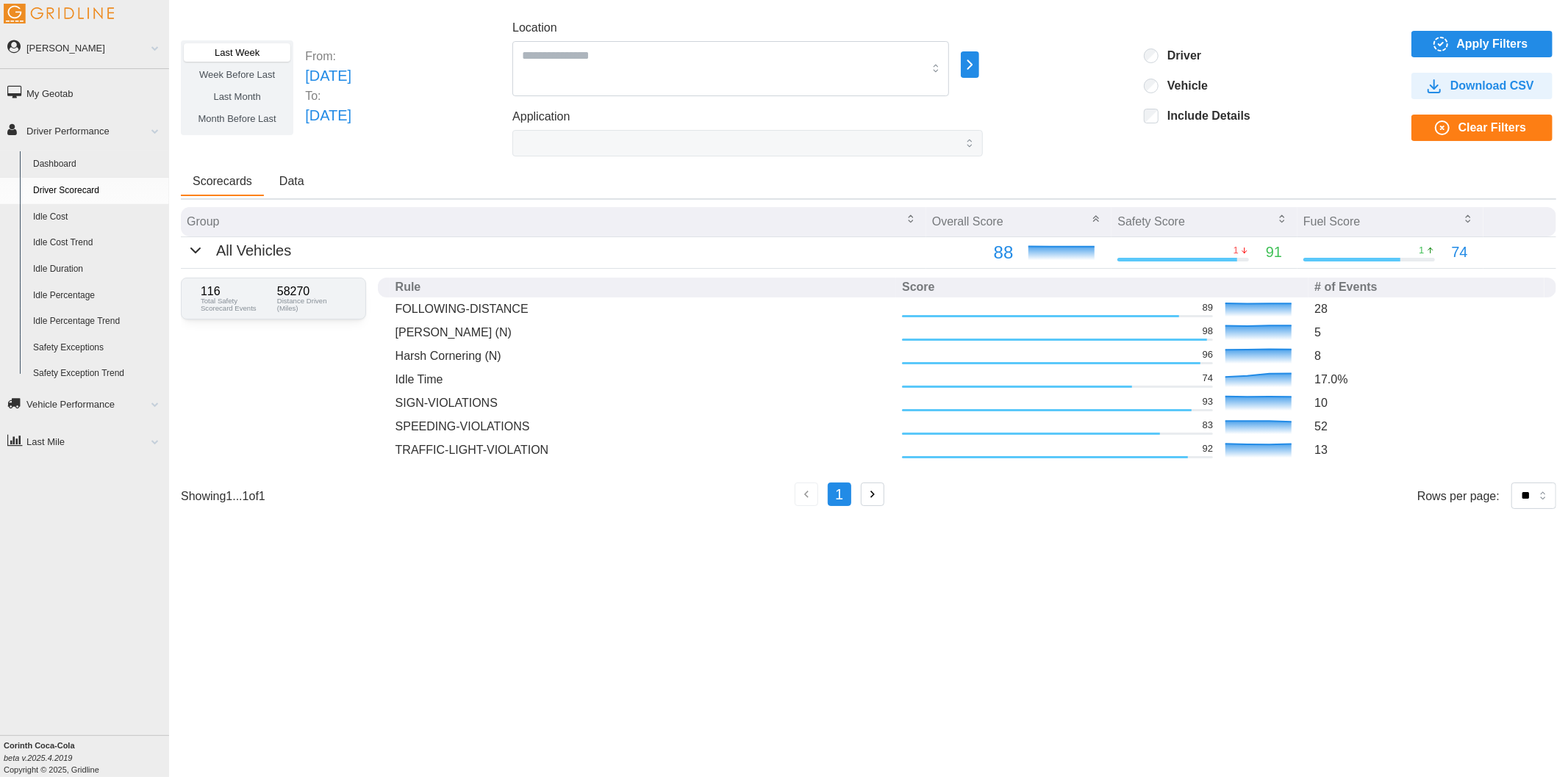
click at [1455, 46] on span "Apply Filters" at bounding box center [1480, 44] width 117 height 25
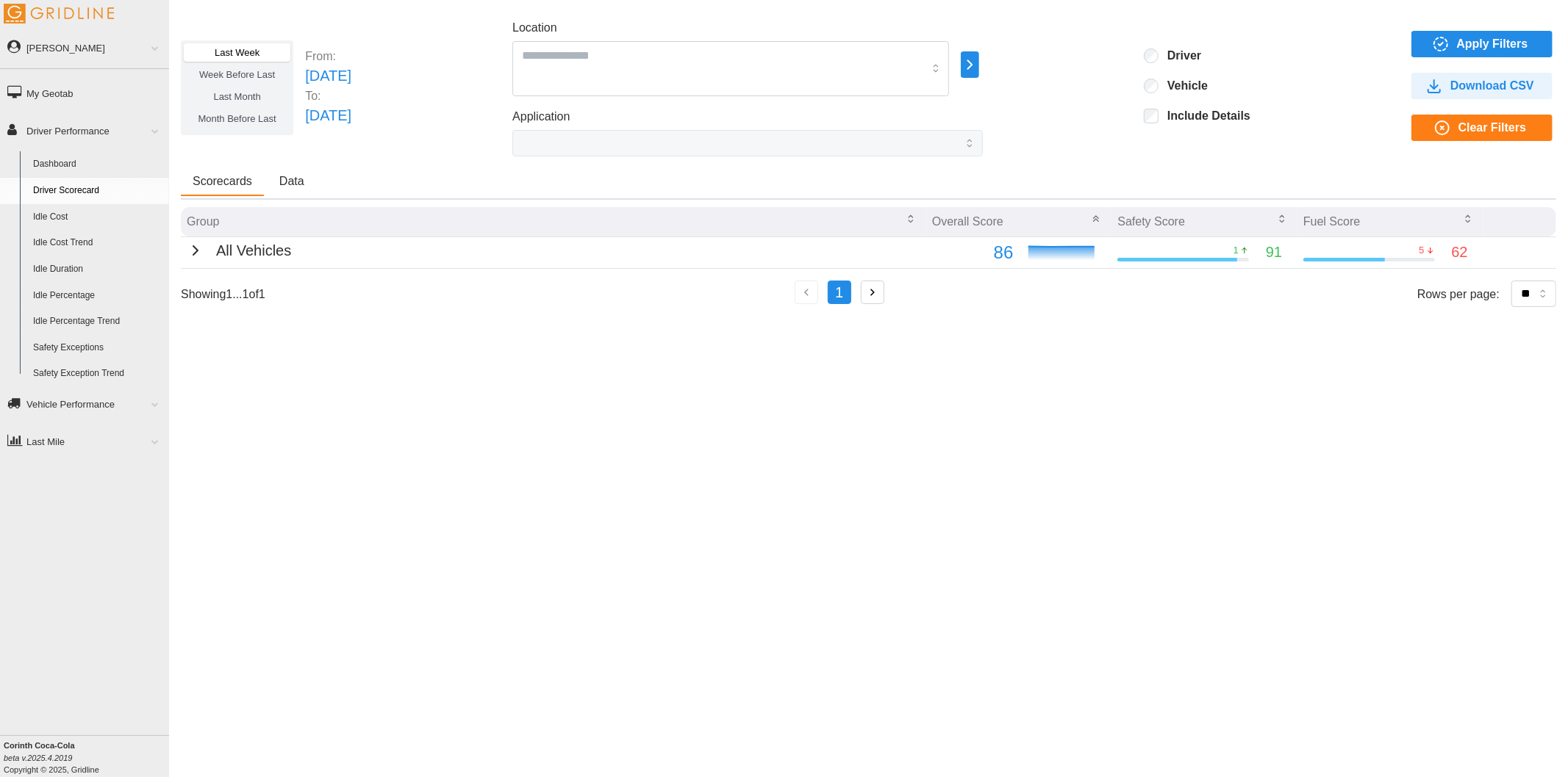
click at [978, 56] on icon "button" at bounding box center [970, 64] width 17 height 18
click at [77, 342] on link "Safety Exceptions" at bounding box center [97, 348] width 143 height 26
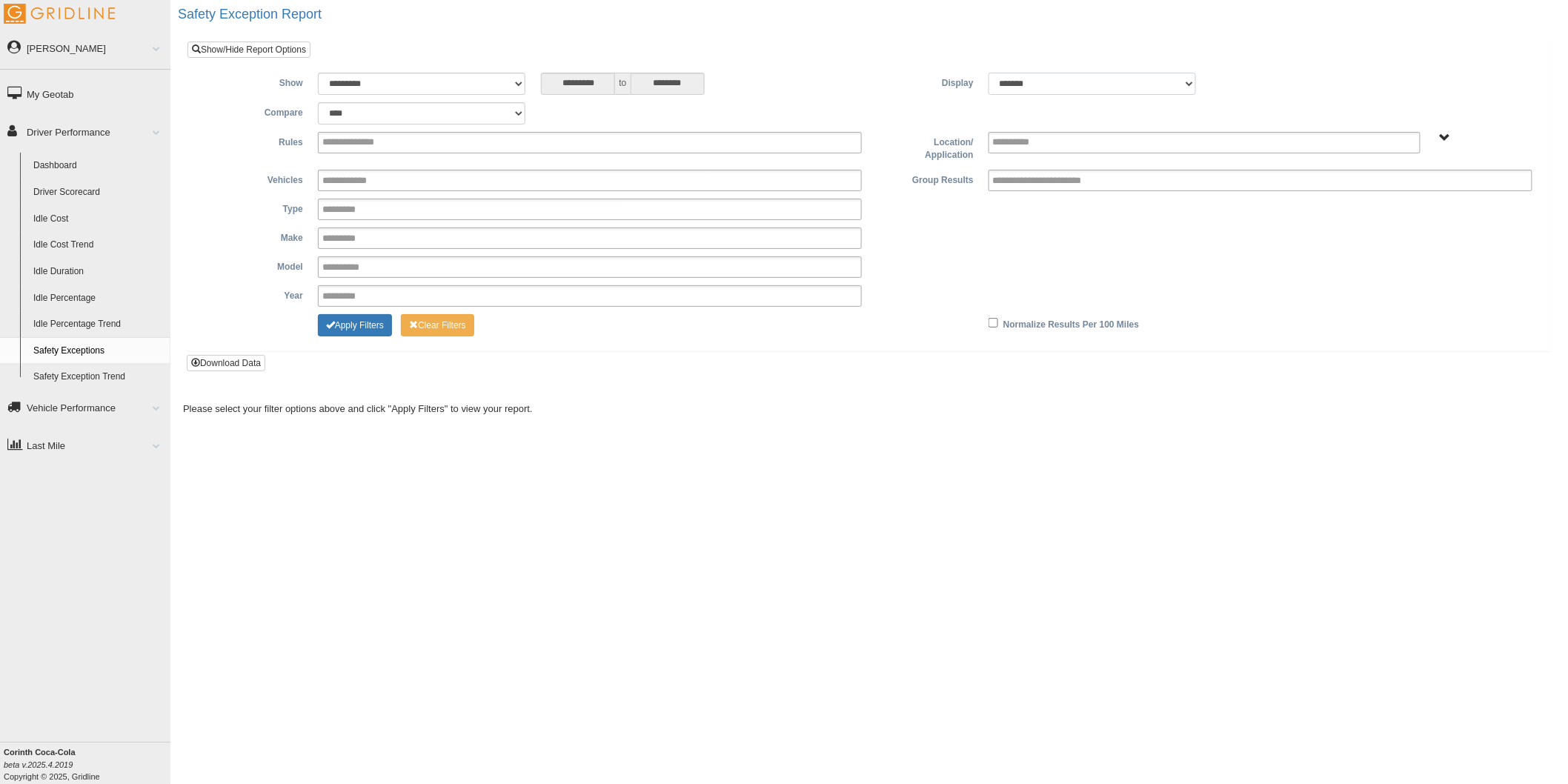
click at [1189, 86] on select "******* ******" at bounding box center [1092, 83] width 207 height 23
select select "**"
click at [988, 72] on select "******* ******" at bounding box center [1092, 83] width 207 height 23
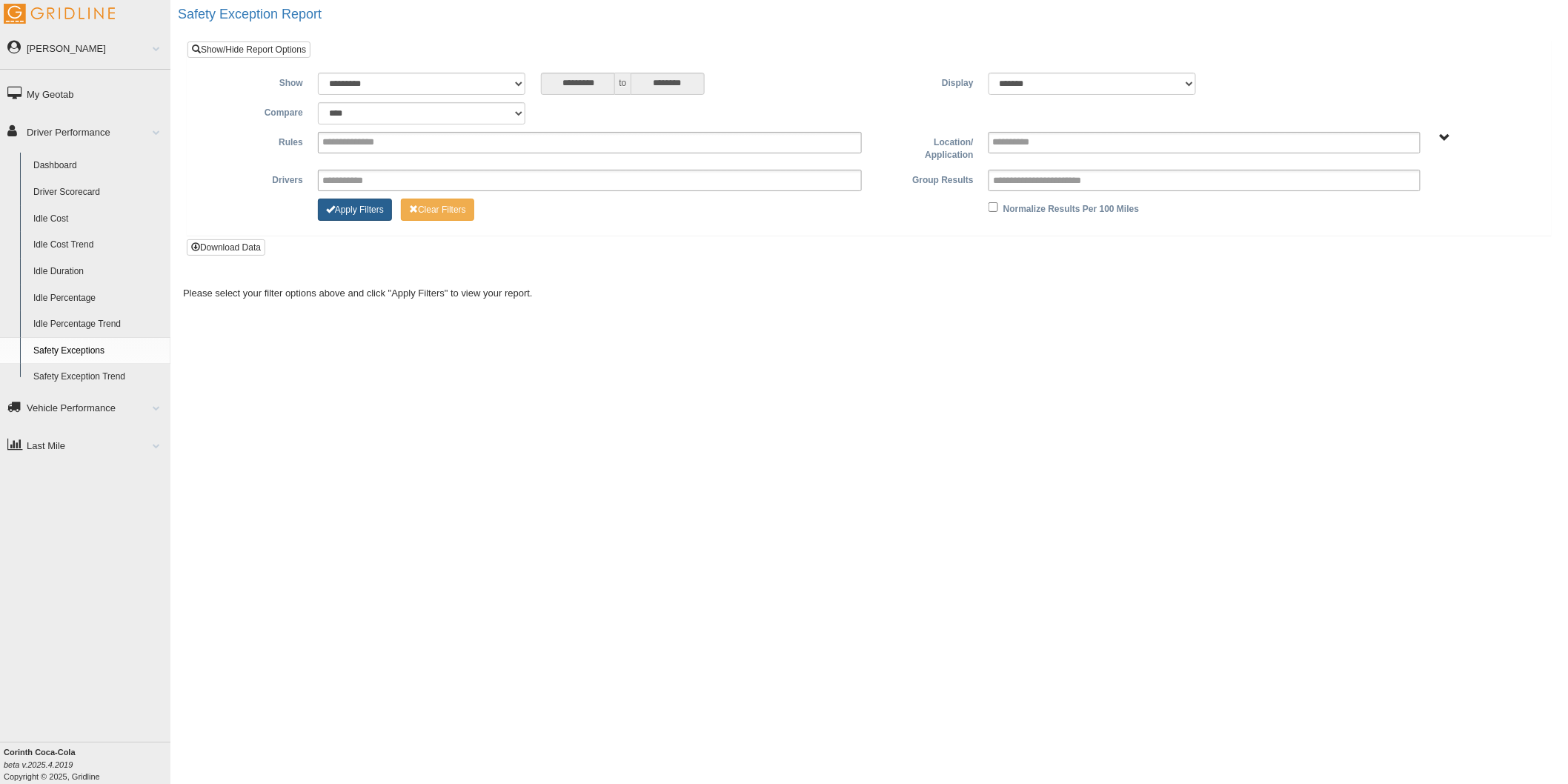
click at [334, 205] on span "Change Filter Options" at bounding box center [330, 209] width 9 height 9
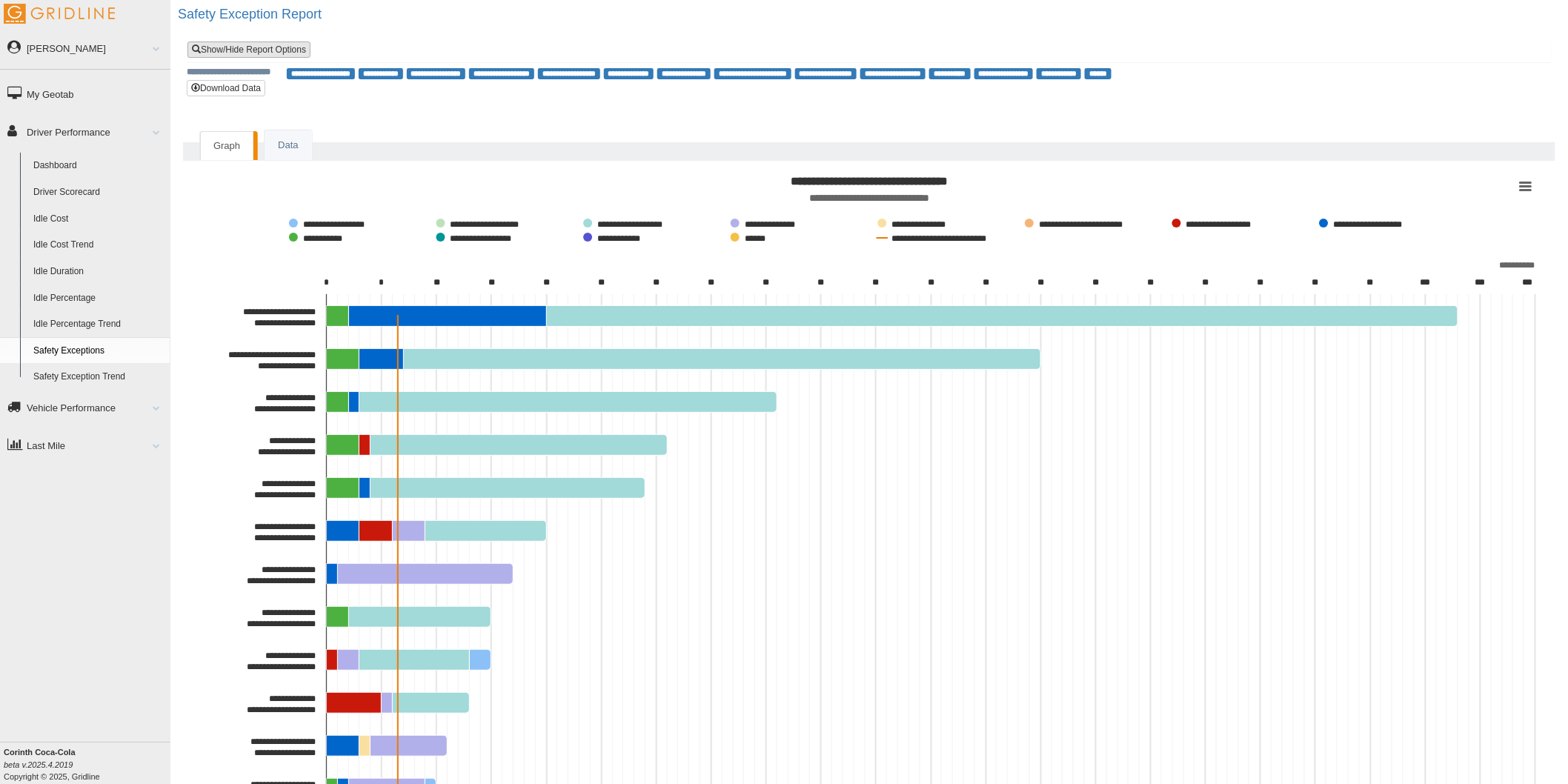
click at [251, 56] on link "Show/Hide Report Options" at bounding box center [249, 49] width 123 height 16
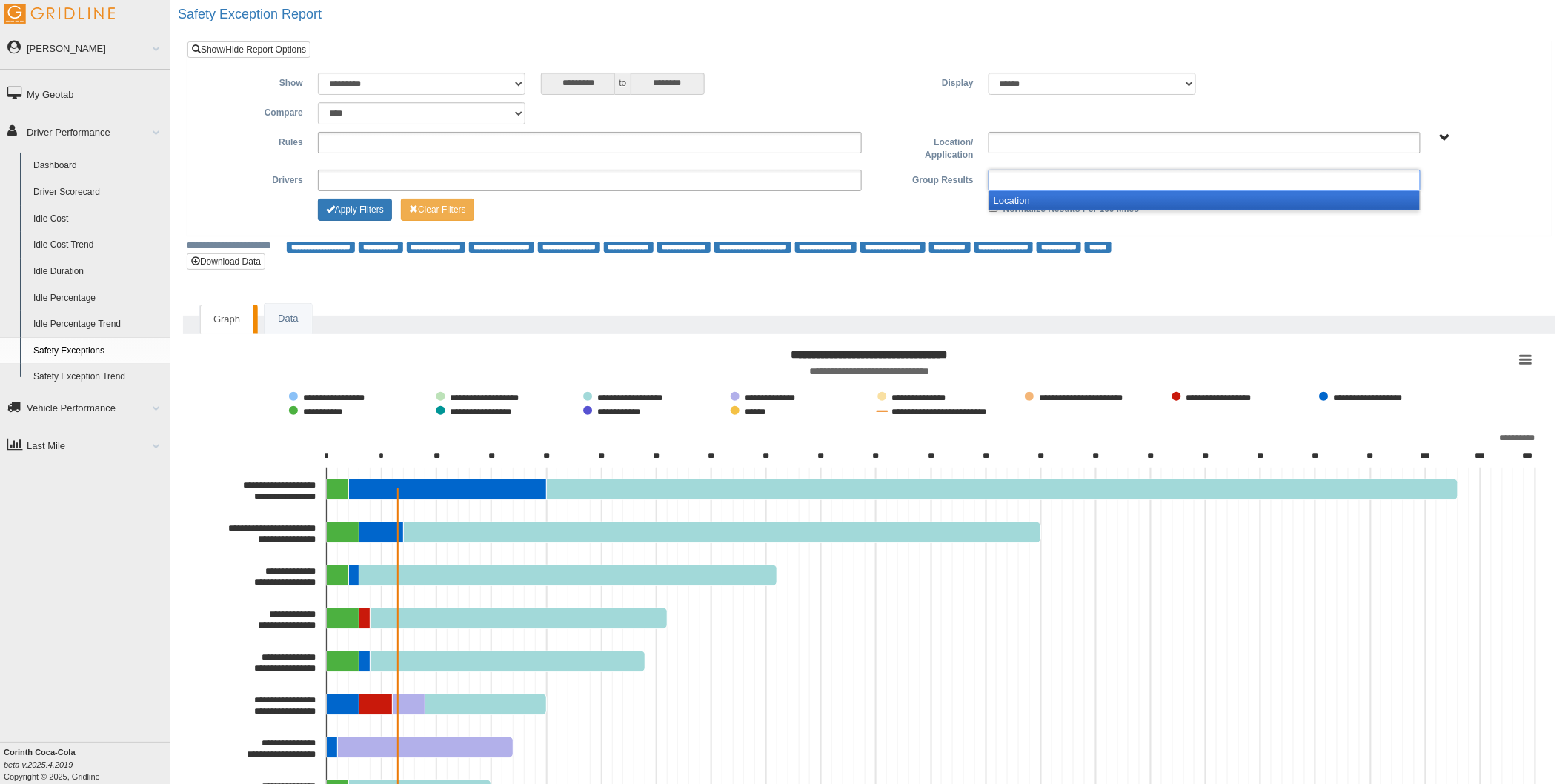
click at [1045, 184] on ul at bounding box center [1204, 181] width 432 height 22
click at [1027, 198] on li "Location" at bounding box center [1204, 200] width 431 height 19
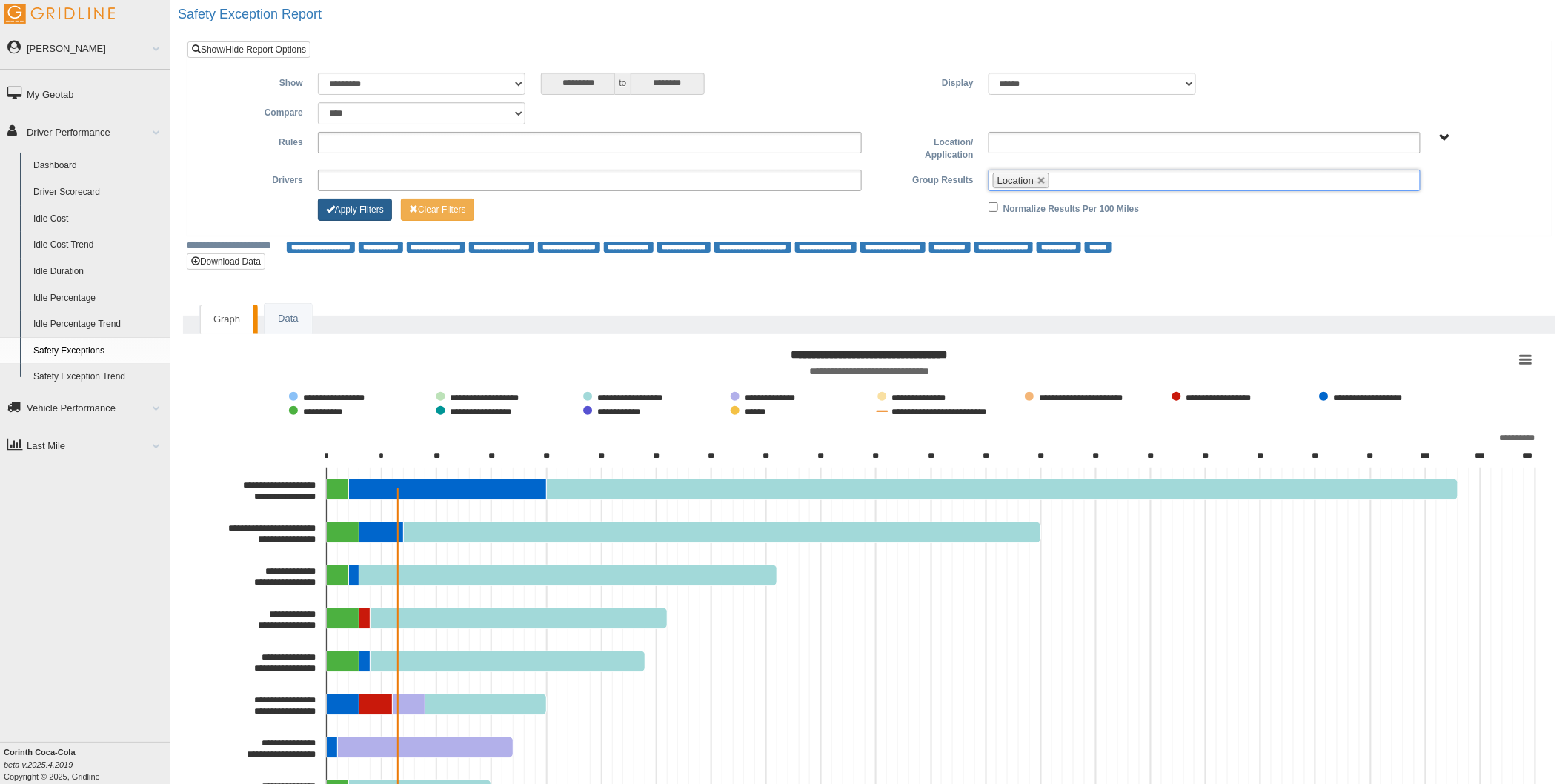
click at [342, 212] on button "Apply Filters" at bounding box center [354, 210] width 74 height 23
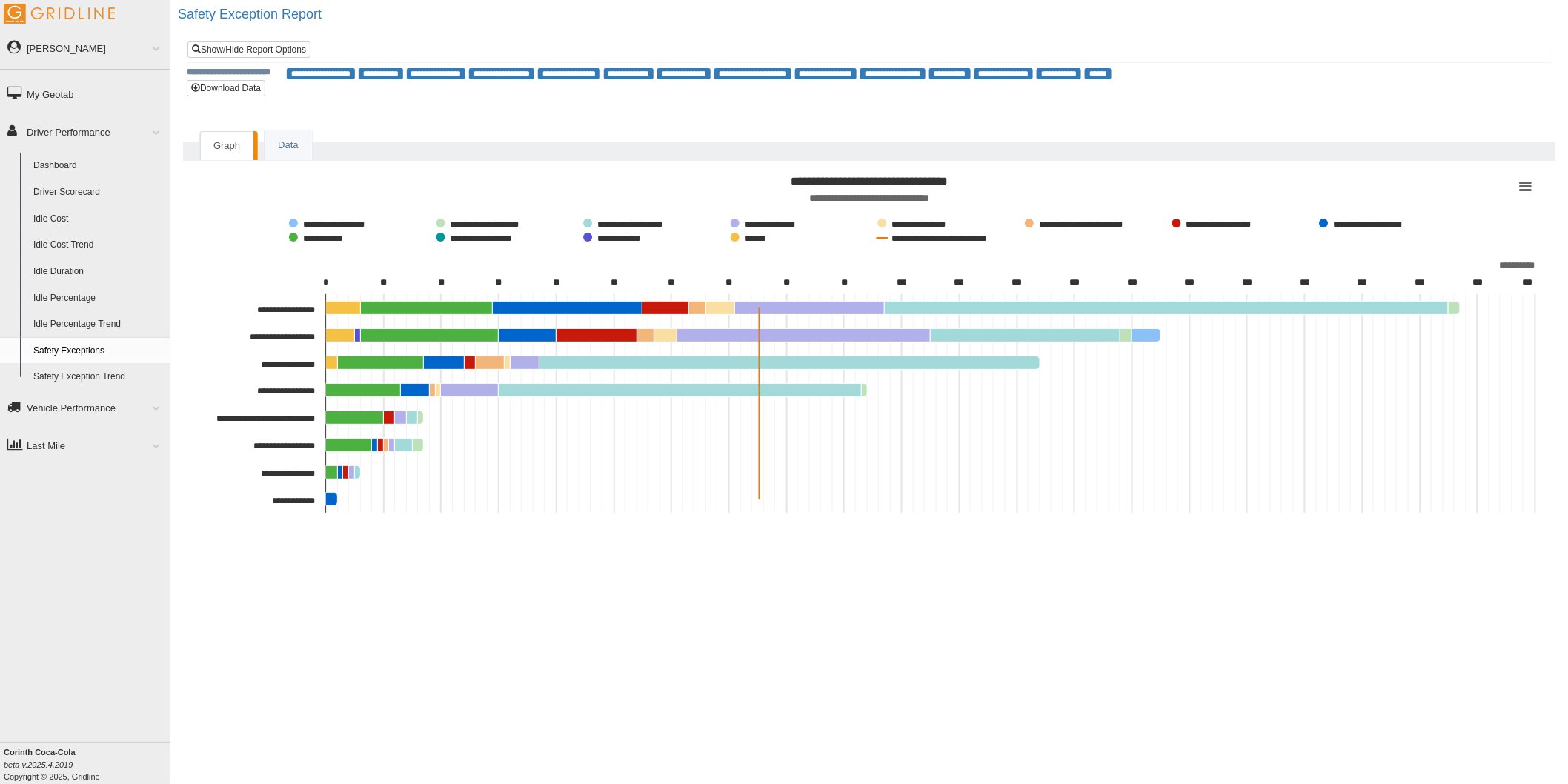
click at [86, 189] on link "Driver Scorecard" at bounding box center [98, 192] width 144 height 26
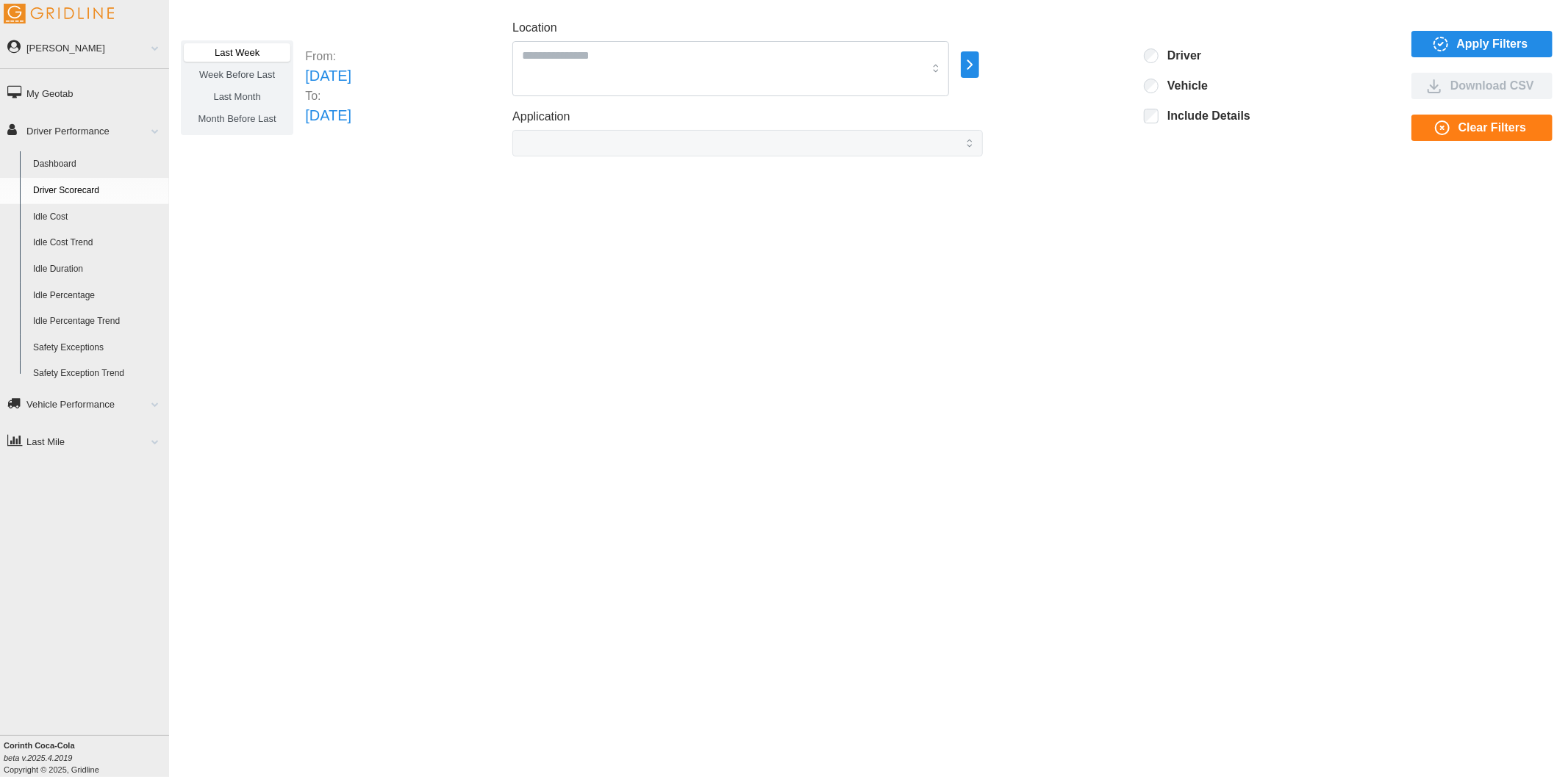
click at [978, 68] on icon "button" at bounding box center [970, 64] width 17 height 18
click at [1080, 64] on p "All Vehicles" at bounding box center [1103, 66] width 49 height 13
click at [1068, 52] on div at bounding box center [1067, 49] width 12 height 12
click at [1069, 64] on div at bounding box center [1067, 66] width 12 height 12
click at [1067, 79] on div at bounding box center [1067, 82] width 12 height 12
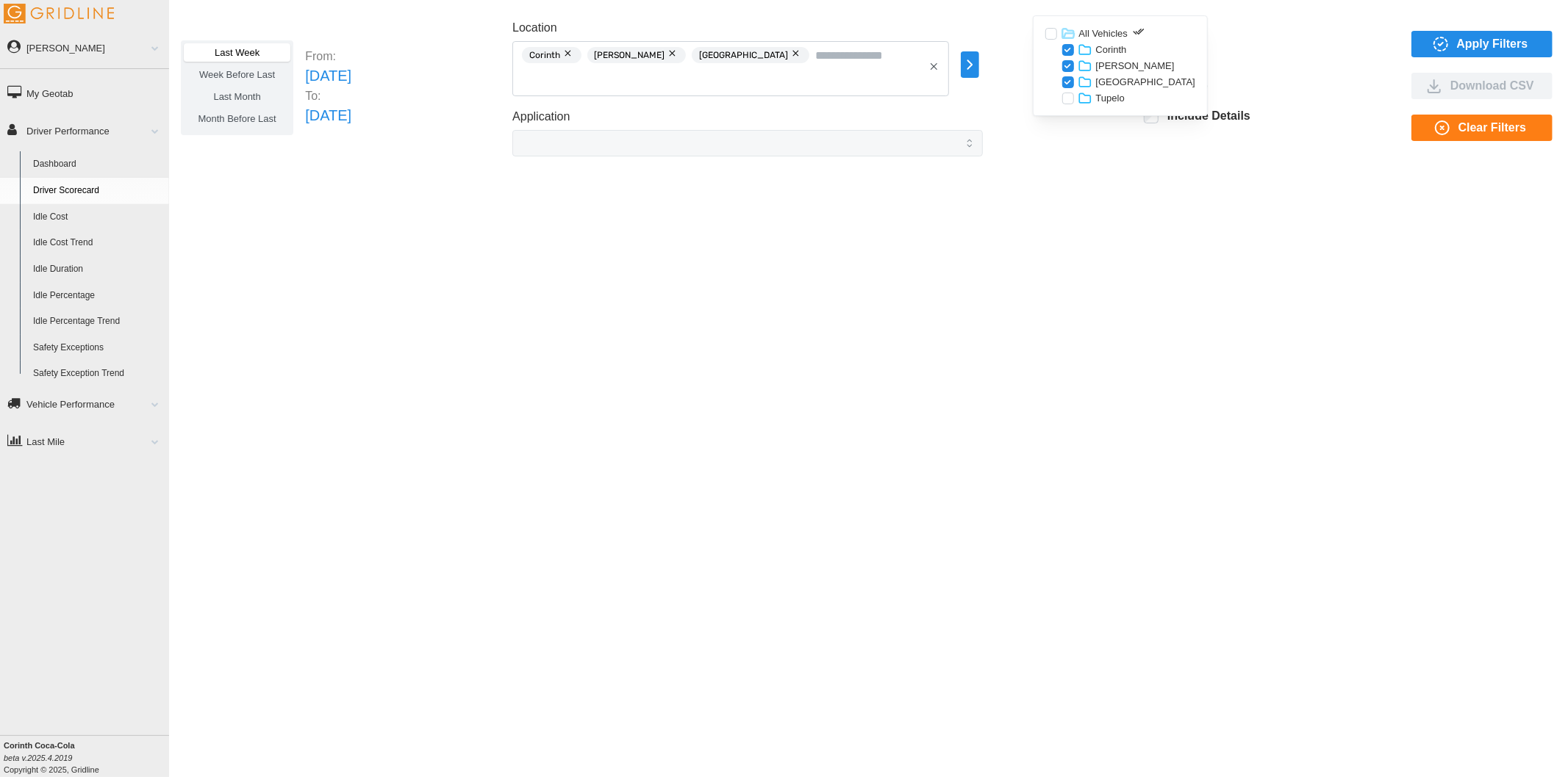
click at [1066, 94] on div at bounding box center [1067, 98] width 12 height 12
click at [1435, 49] on icon "button" at bounding box center [1440, 44] width 18 height 18
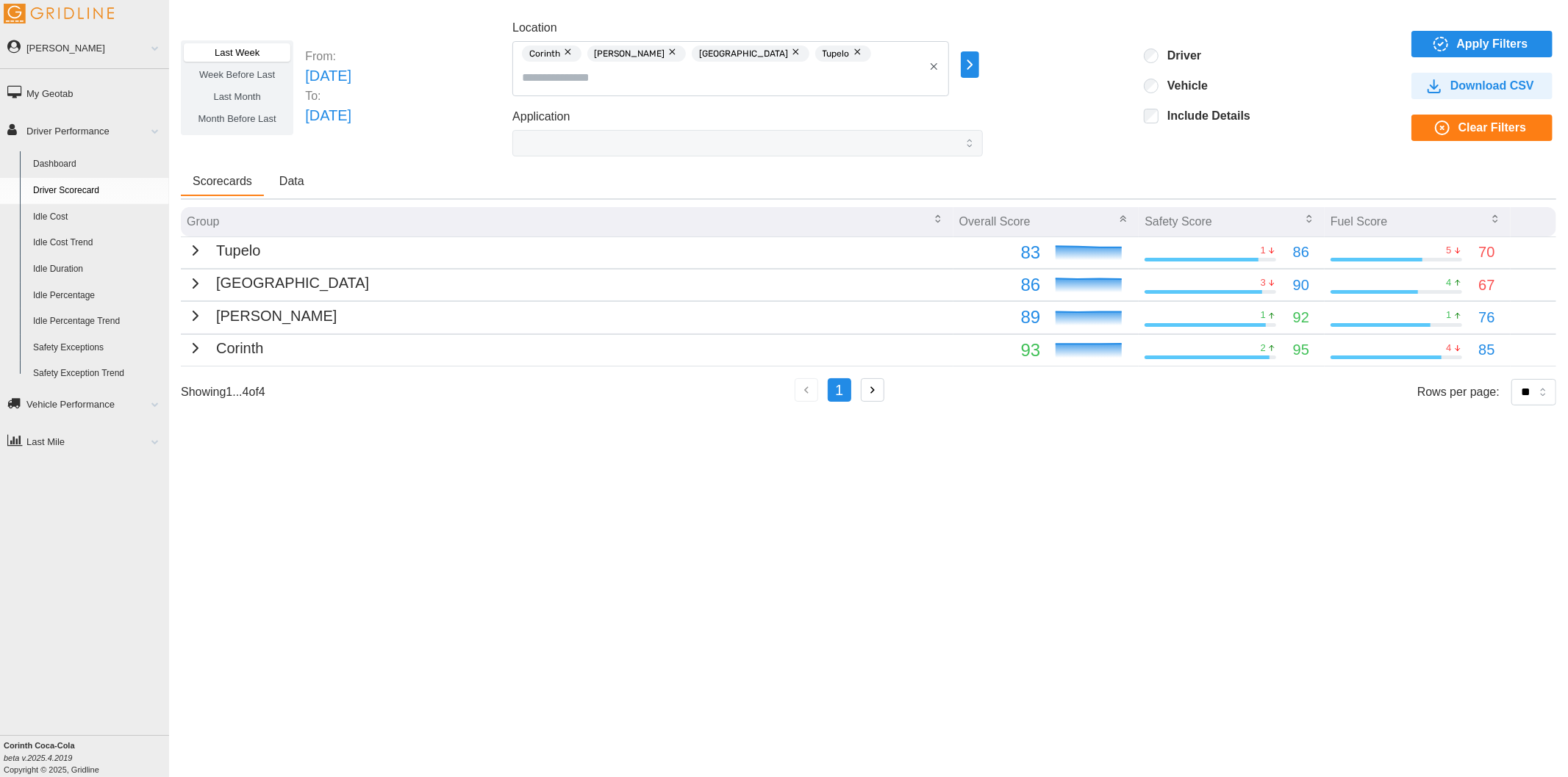
click at [243, 77] on span "Week Before Last" at bounding box center [237, 74] width 76 height 11
click at [1463, 38] on span "Apply Filters" at bounding box center [1492, 44] width 71 height 25
click at [248, 90] on label "Last Month" at bounding box center [237, 97] width 107 height 19
click at [1475, 53] on span "Apply Filters" at bounding box center [1492, 44] width 71 height 25
click at [250, 118] on span "Month Before Last" at bounding box center [237, 118] width 78 height 11
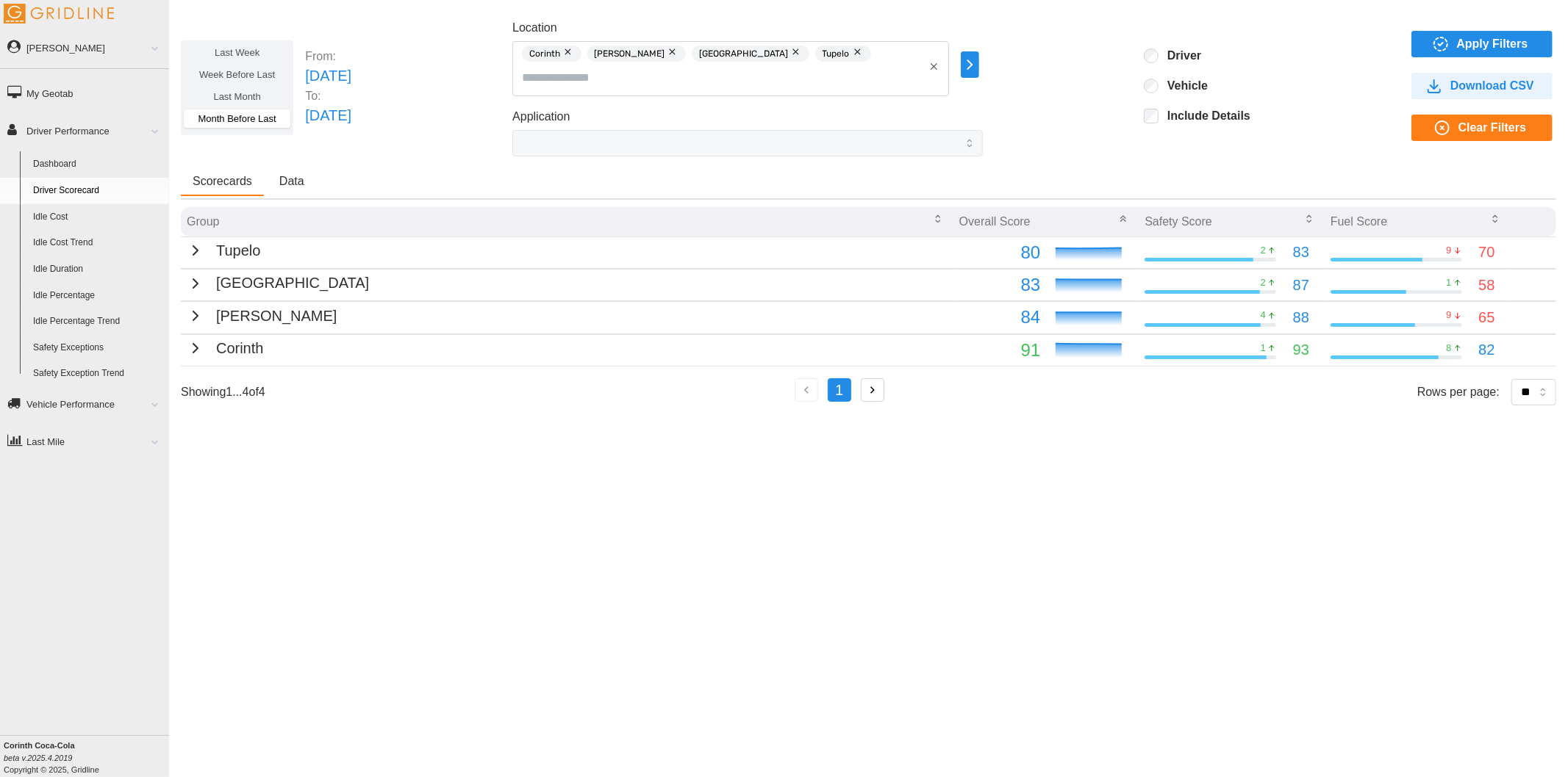
click at [1481, 44] on span "Apply Filters" at bounding box center [1492, 44] width 71 height 25
click at [252, 55] on span "Last Week" at bounding box center [237, 53] width 45 height 11
click at [1468, 41] on span "Apply Filters" at bounding box center [1492, 44] width 71 height 25
click at [229, 113] on span "Month Before Last" at bounding box center [237, 118] width 78 height 11
click at [1497, 46] on span "Apply Filters" at bounding box center [1492, 44] width 71 height 25
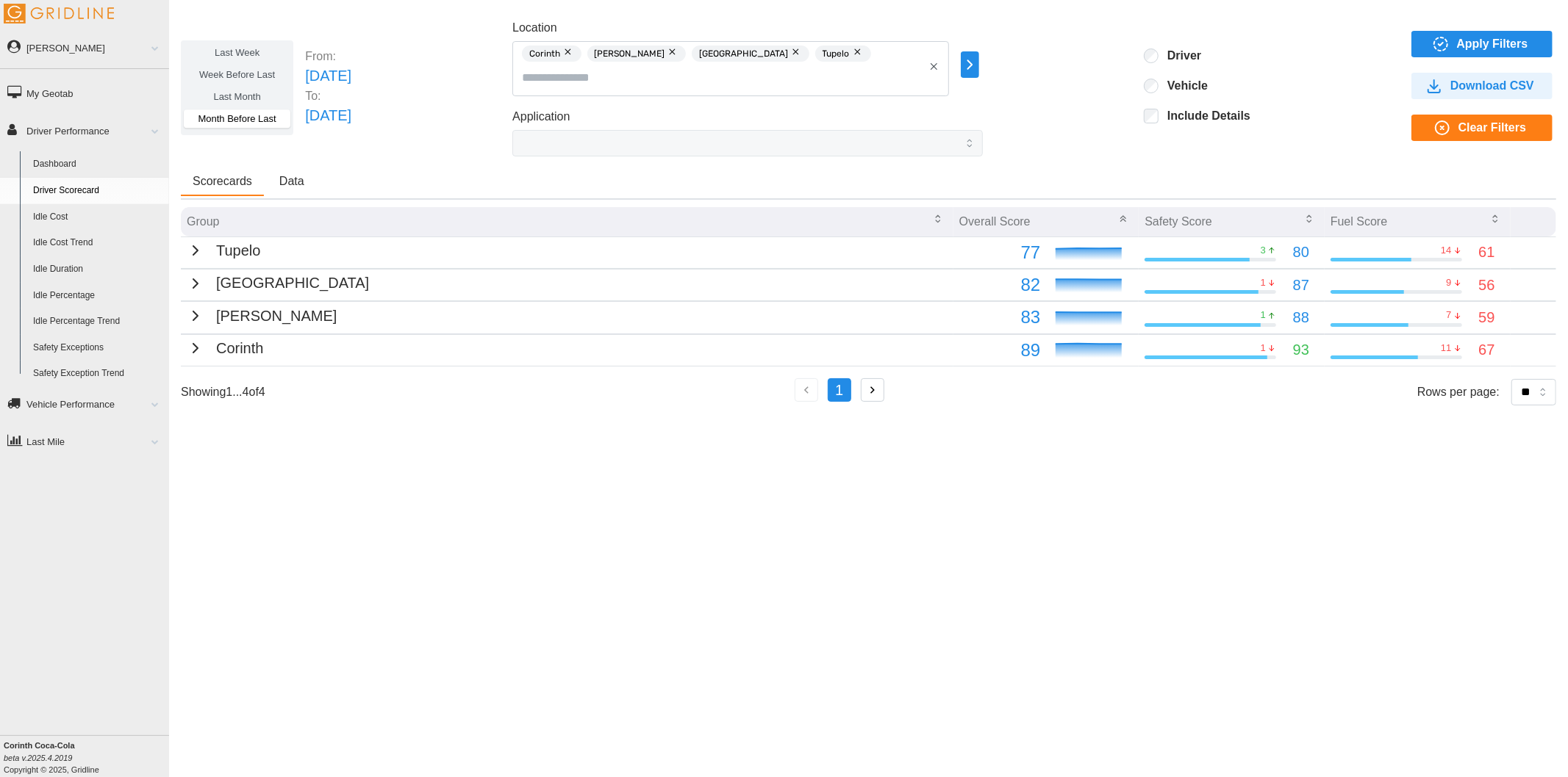
click at [240, 54] on span "Last Week" at bounding box center [237, 53] width 45 height 11
click at [1489, 47] on span "Apply Filters" at bounding box center [1492, 44] width 71 height 25
